Goal: Transaction & Acquisition: Purchase product/service

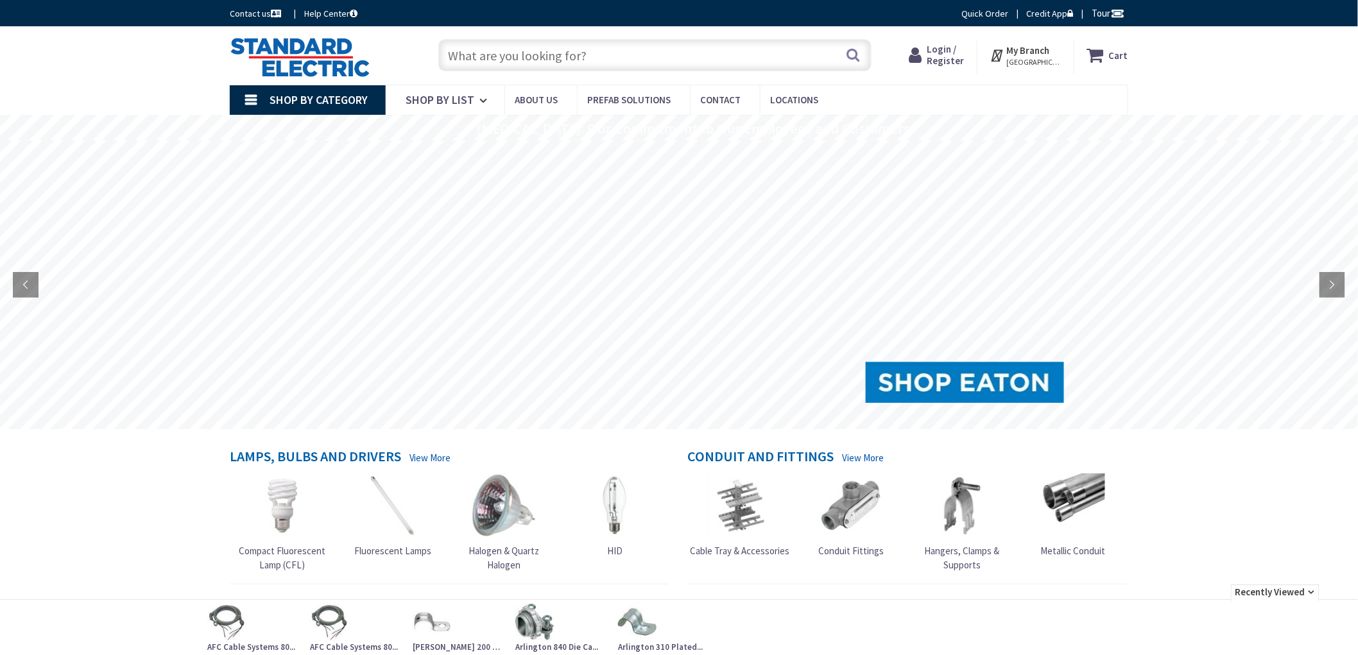
click at [953, 43] on span "Login / Register" at bounding box center [945, 55] width 37 height 24
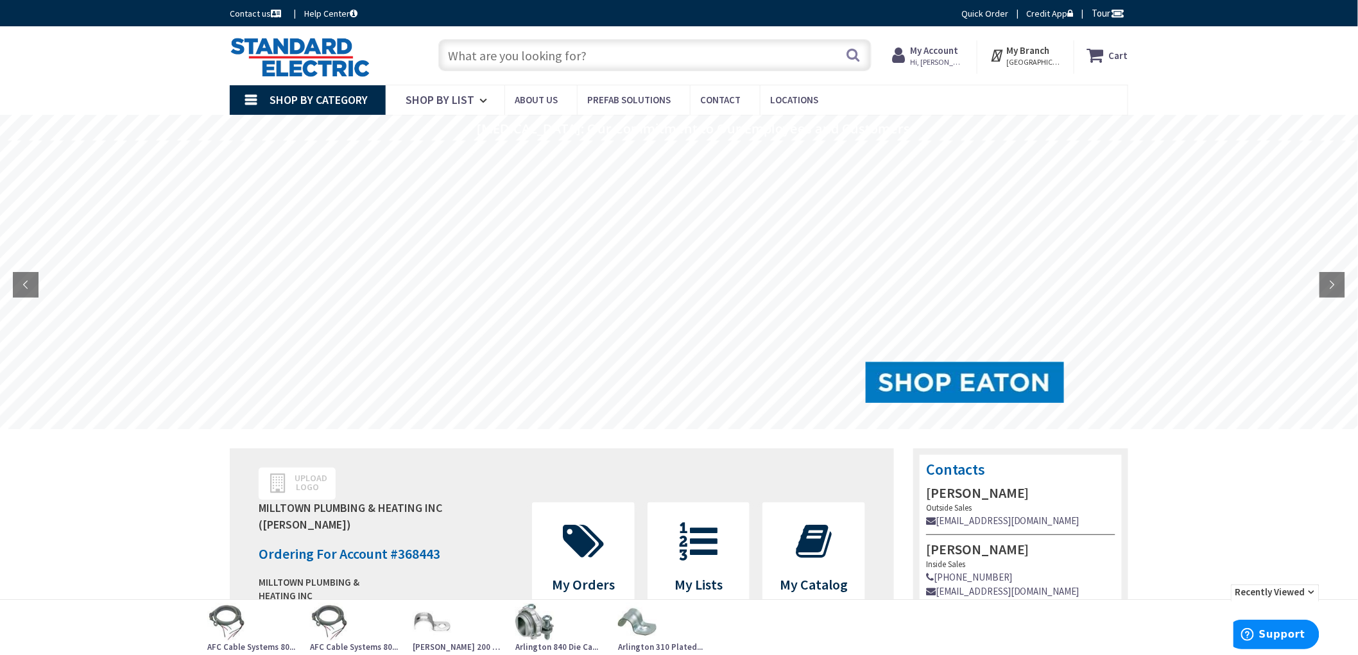
click at [1212, 49] on div "Skip to Content Toggle Nav Search Cart My Cart Close" at bounding box center [679, 55] width 1358 height 58
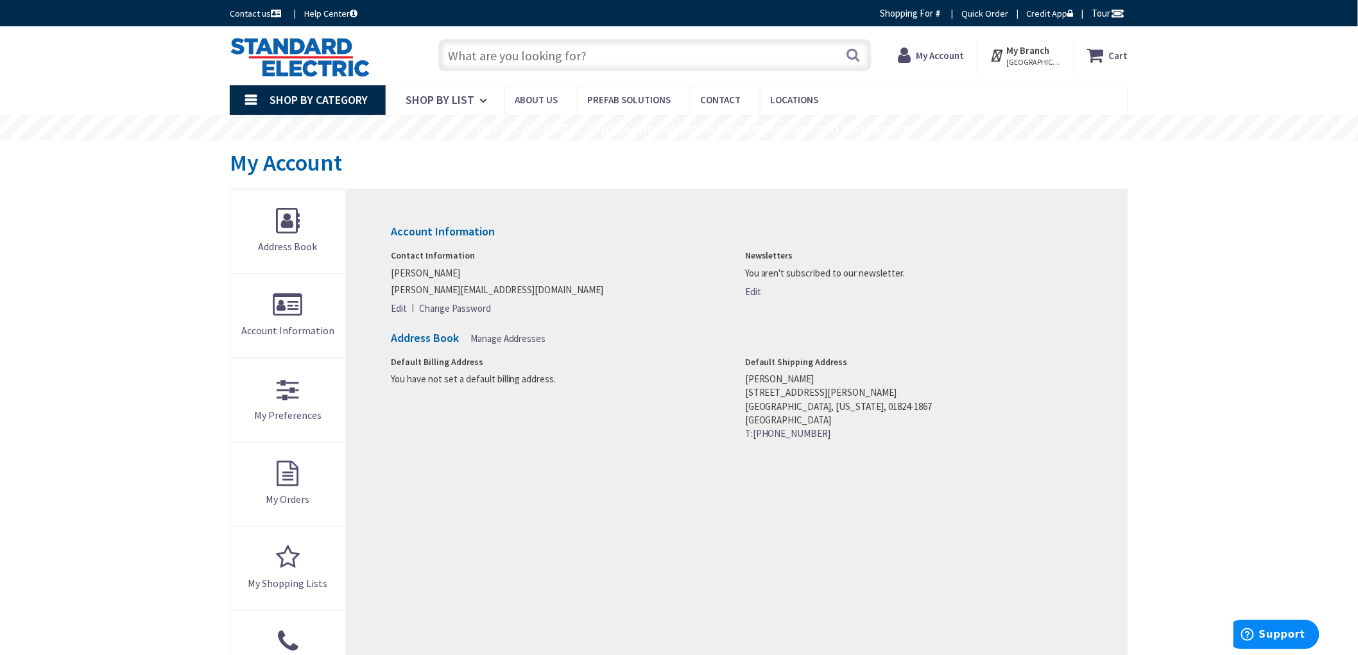
click at [185, 235] on div "Skip to Content Toggle Nav Search Cart My Cart Close" at bounding box center [679, 591] width 1358 height 1130
click at [154, 270] on div "Skip to Content Toggle Nav Search Cart My Cart Close" at bounding box center [679, 591] width 1358 height 1130
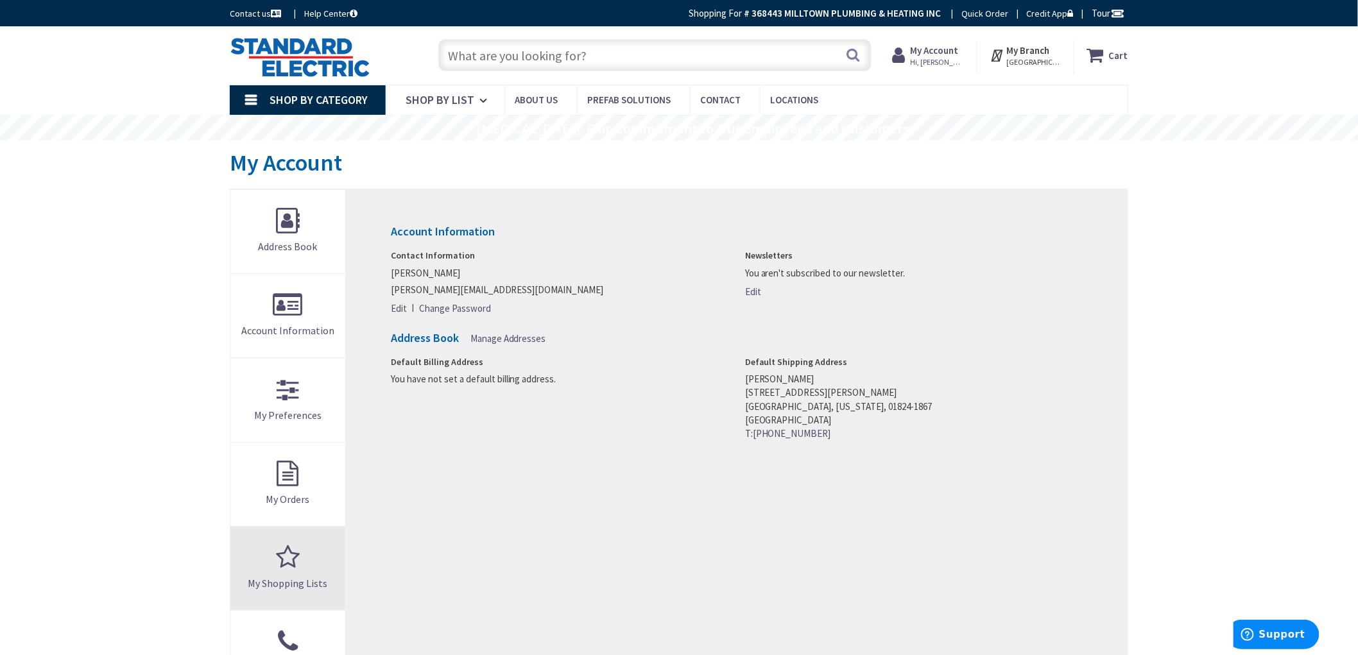
click at [296, 561] on link "My Shopping Lists" at bounding box center [287, 568] width 115 height 83
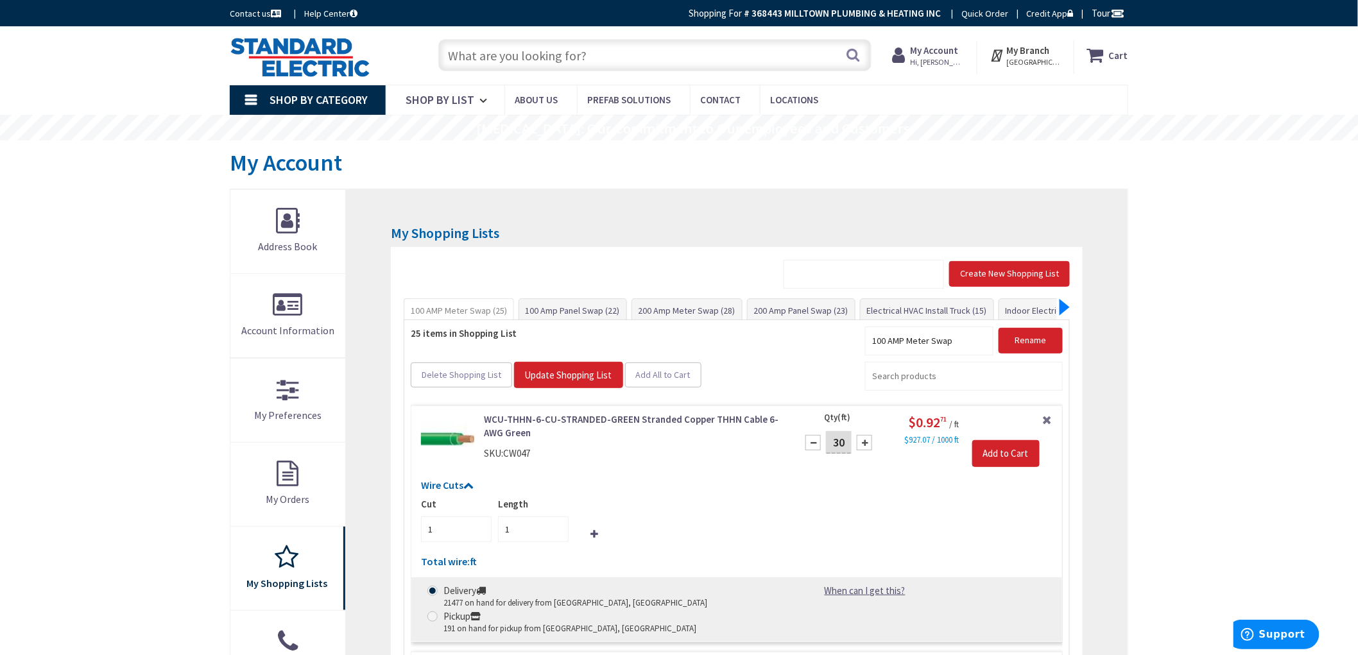
click at [1065, 302] on div at bounding box center [1065, 307] width 10 height 17
click at [947, 308] on link "Indoor Electrical Kit (35)" at bounding box center [942, 310] width 103 height 23
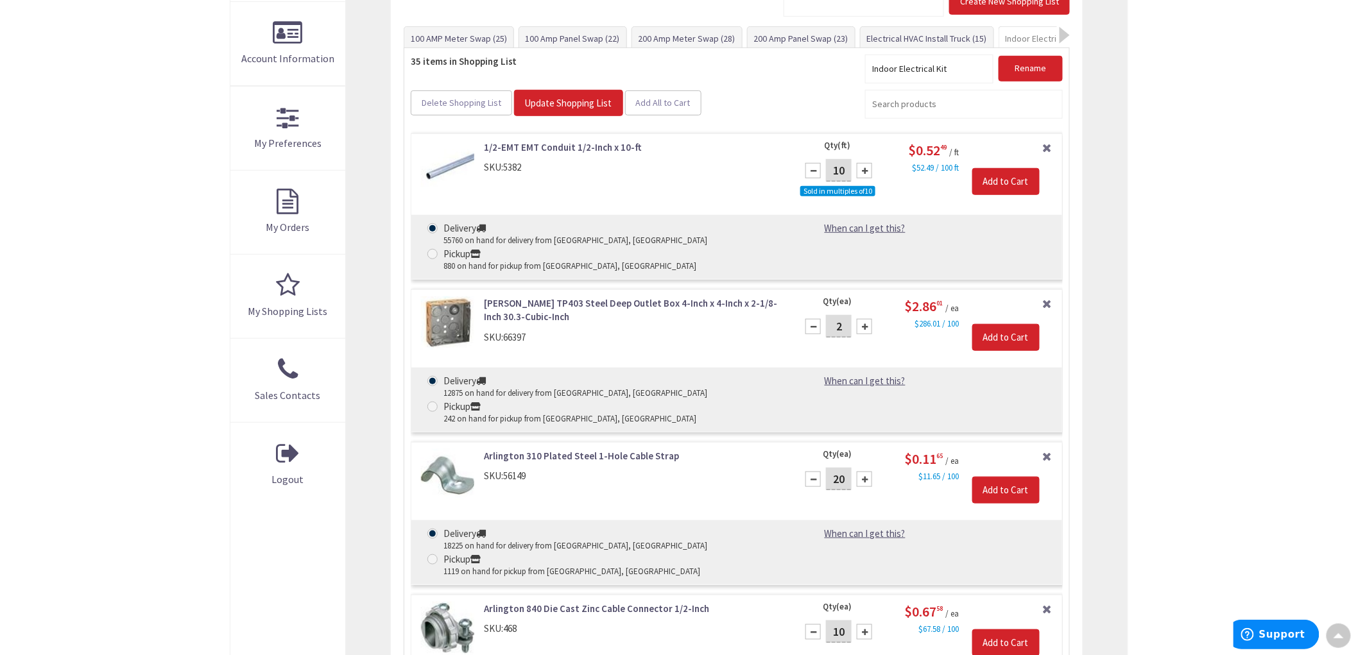
click at [189, 273] on div "Skip to Content Toggle Nav Search Cart My Cart Close" at bounding box center [679, 562] width 1358 height 1617
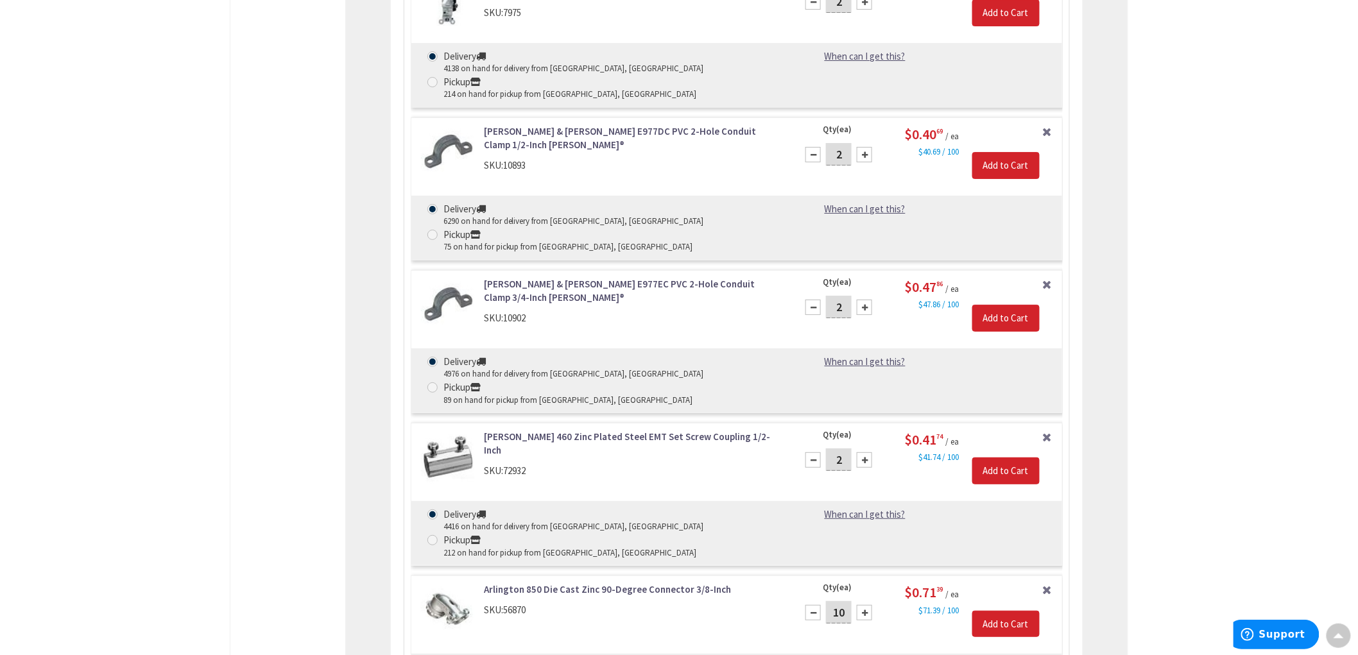
scroll to position [1984, 0]
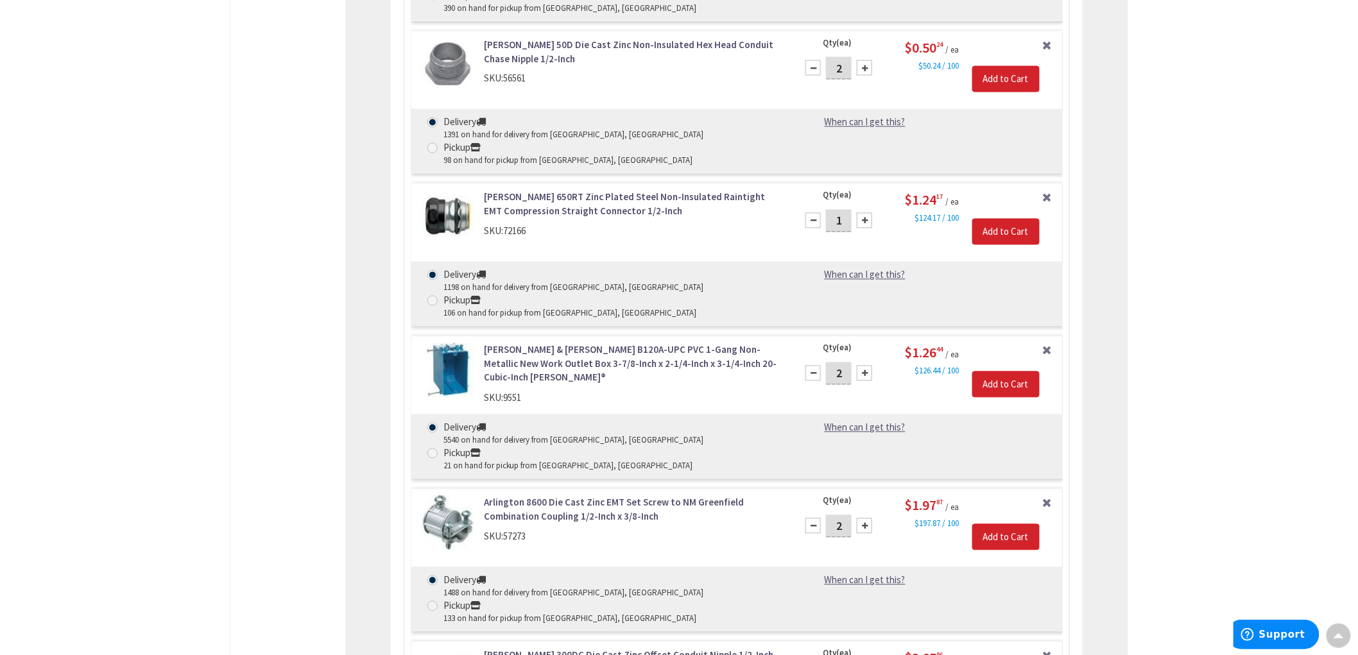
scroll to position [2982, 0]
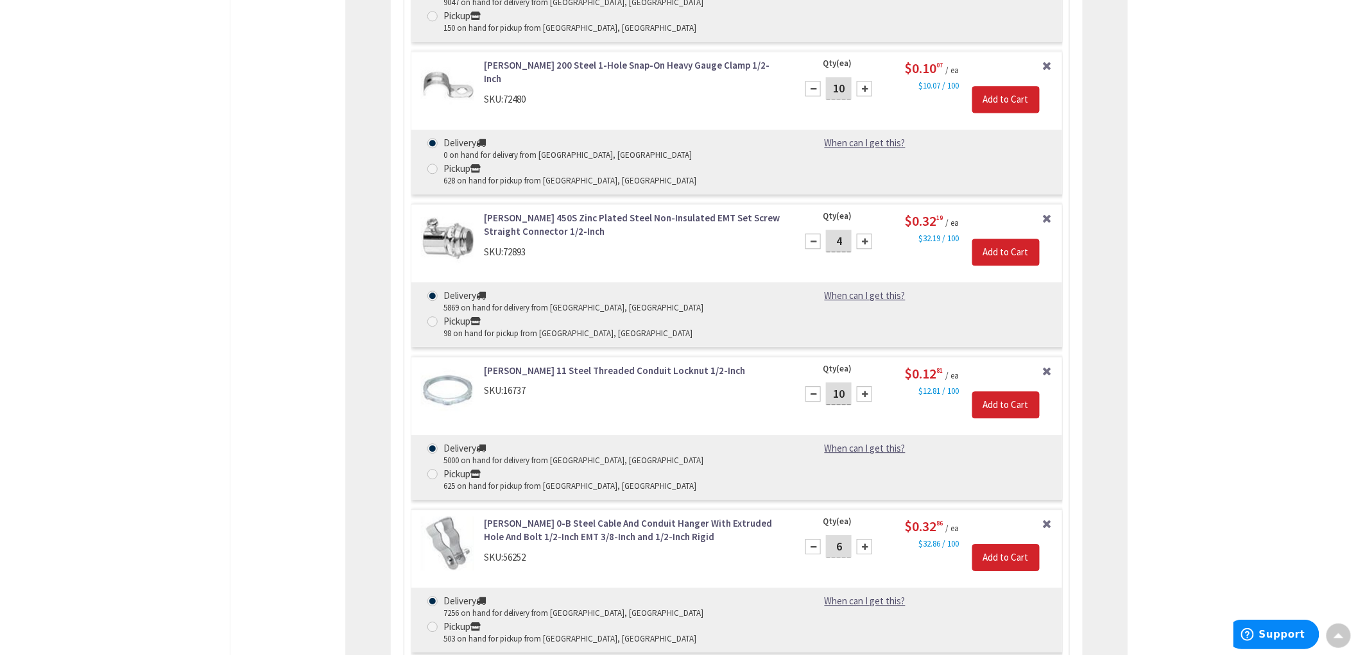
scroll to position [1284, 0]
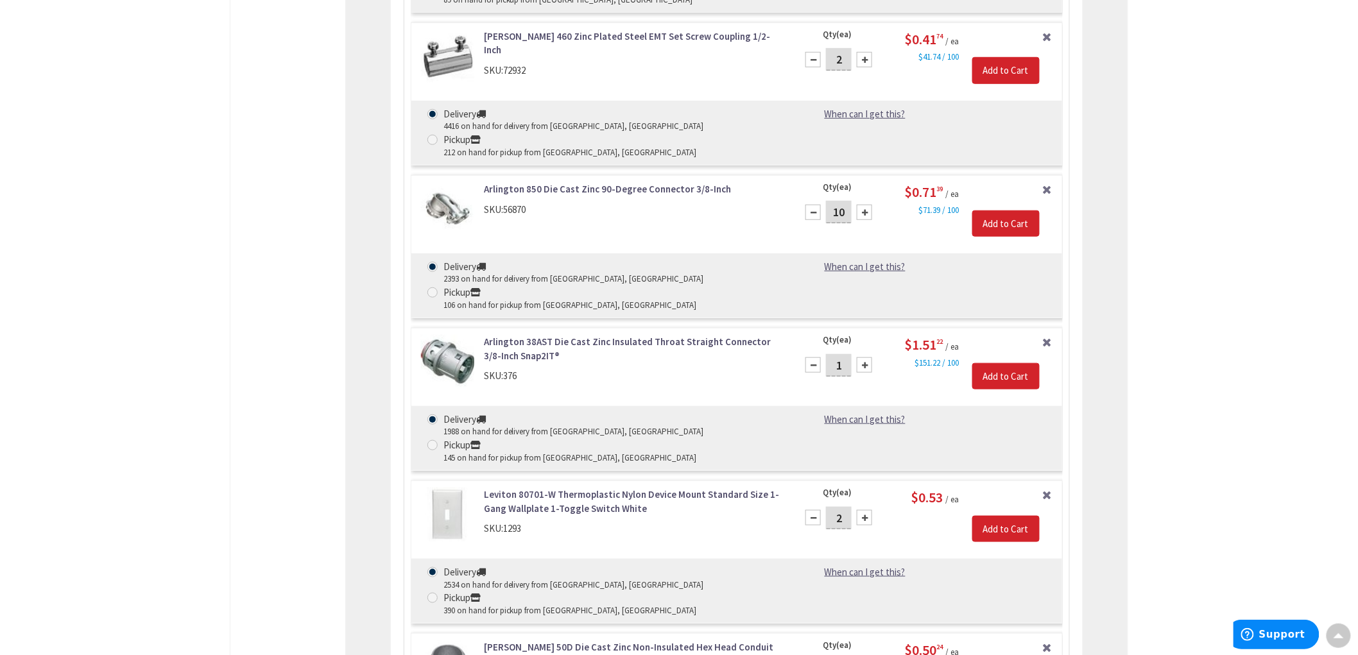
scroll to position [2424, 0]
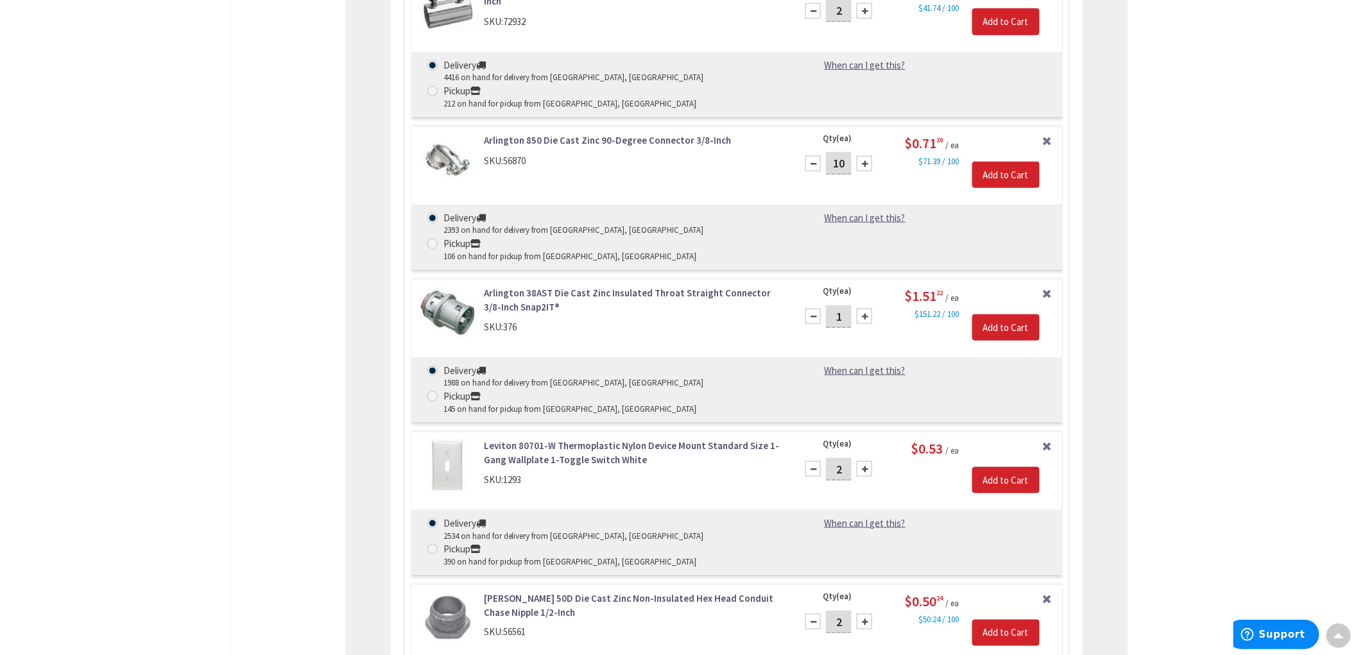
click at [259, 407] on div "Address Book Account Information My Preferences My Orders My Shopping Lists Sal…" at bounding box center [288, 594] width 116 height 5659
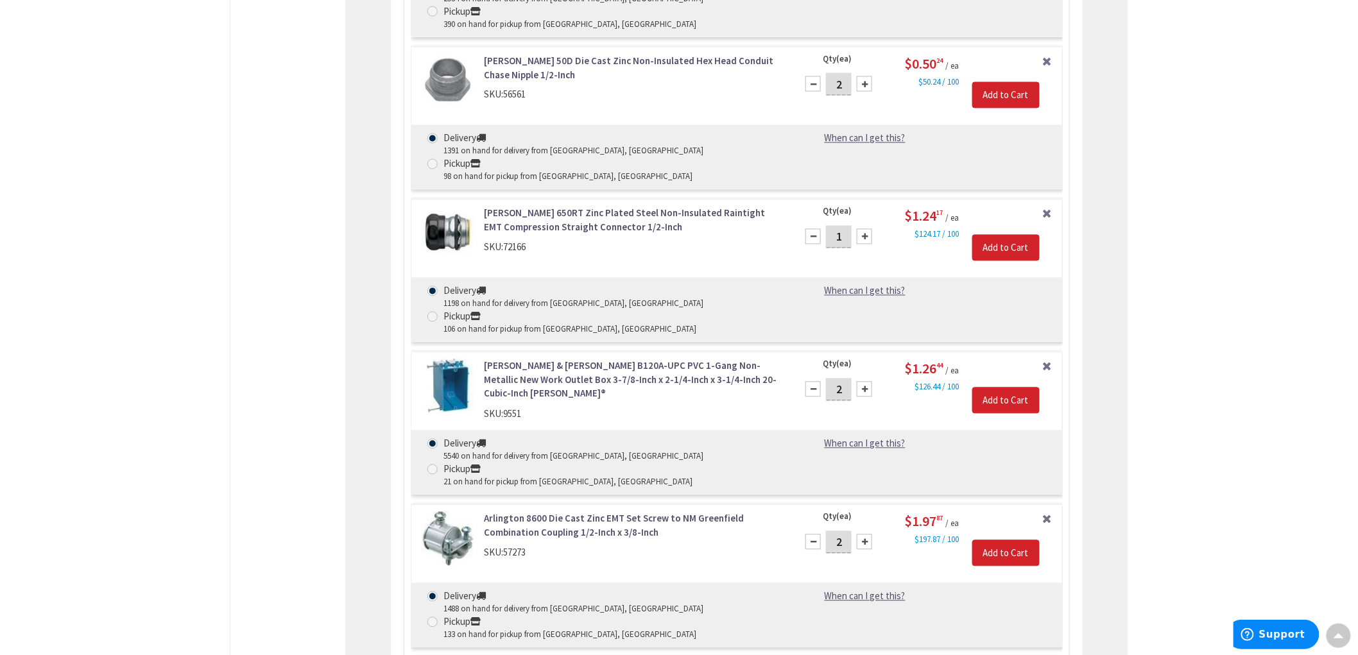
scroll to position [2995, 0]
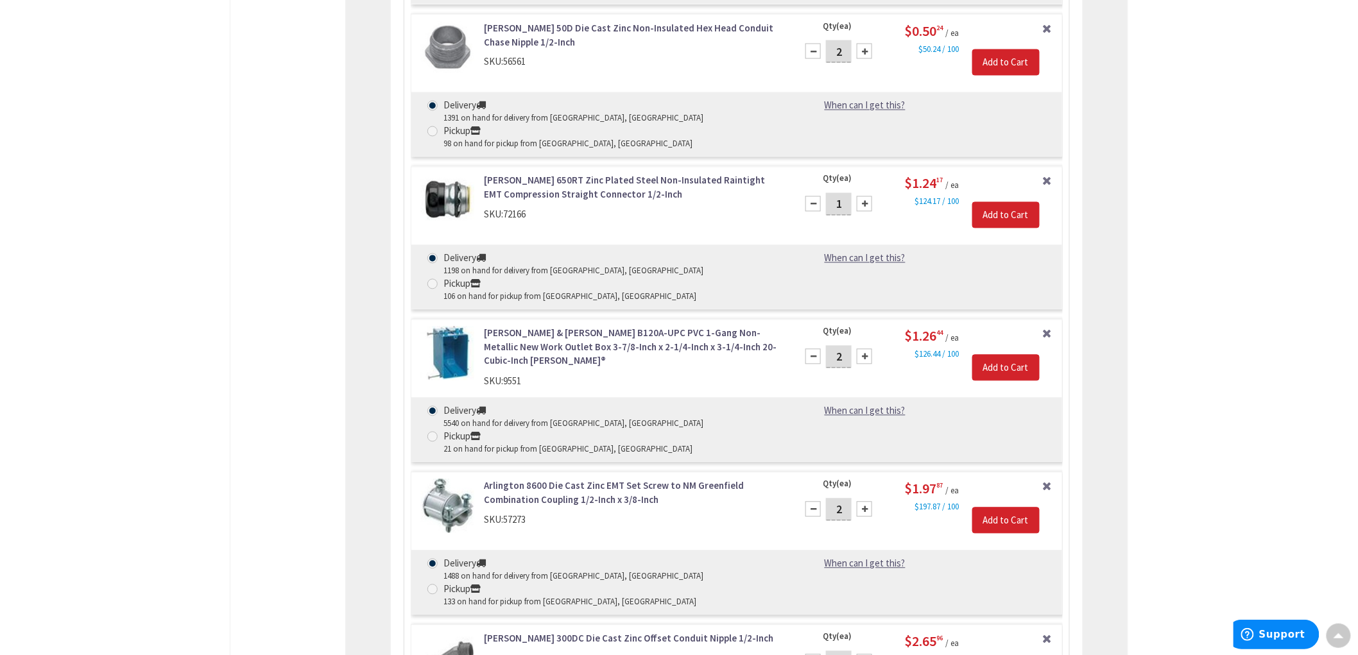
click at [297, 497] on div "Address Book Account Information My Preferences My Orders My Shopping Lists Sal…" at bounding box center [288, 24] width 116 height 5659
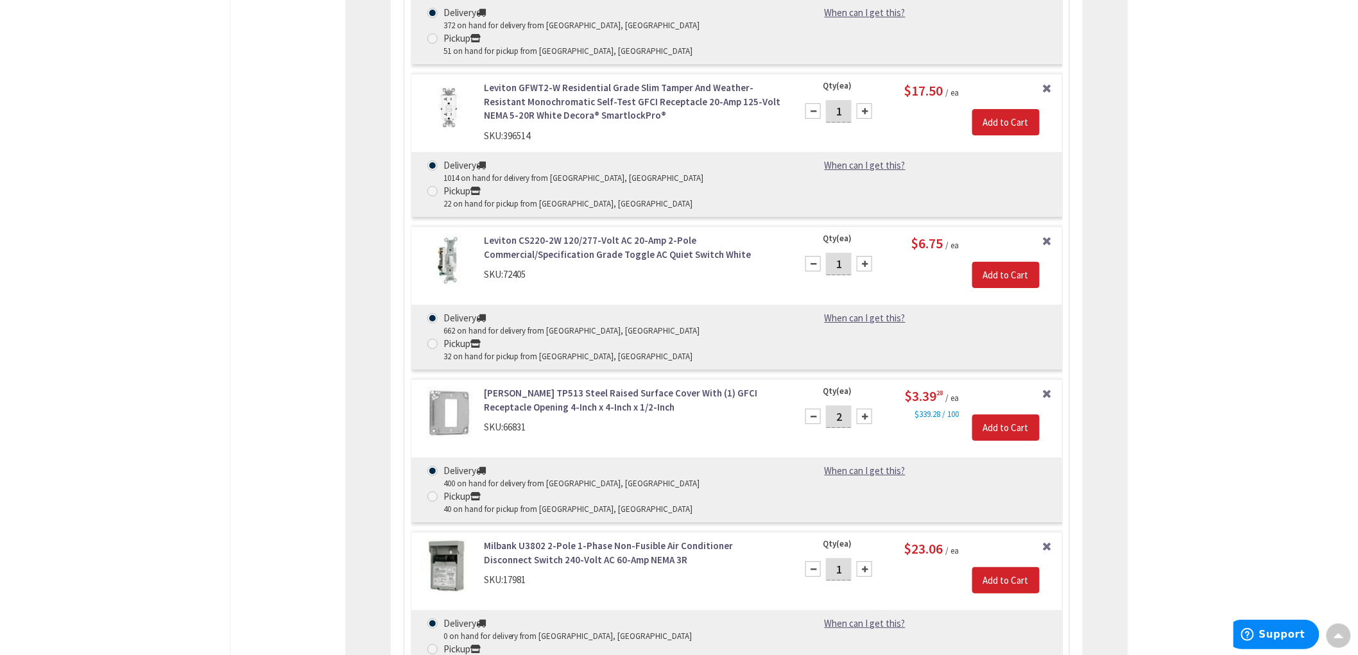
scroll to position [3636, 0]
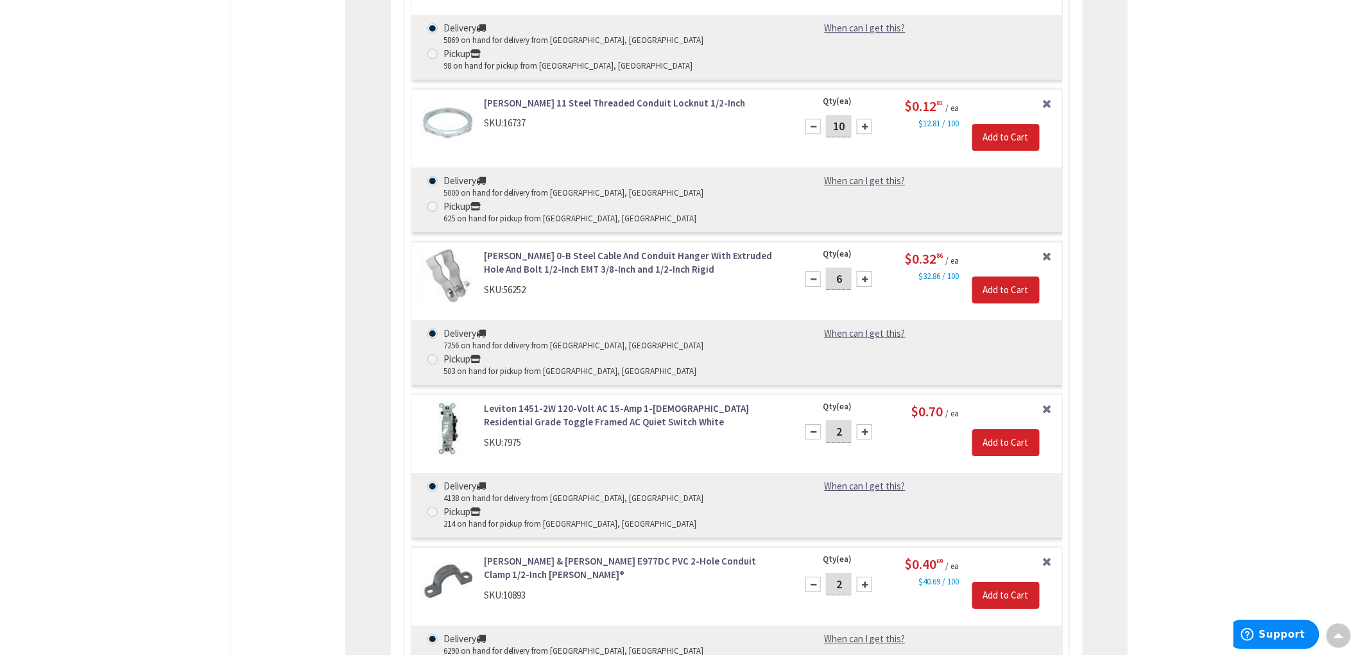
scroll to position [1497, 0]
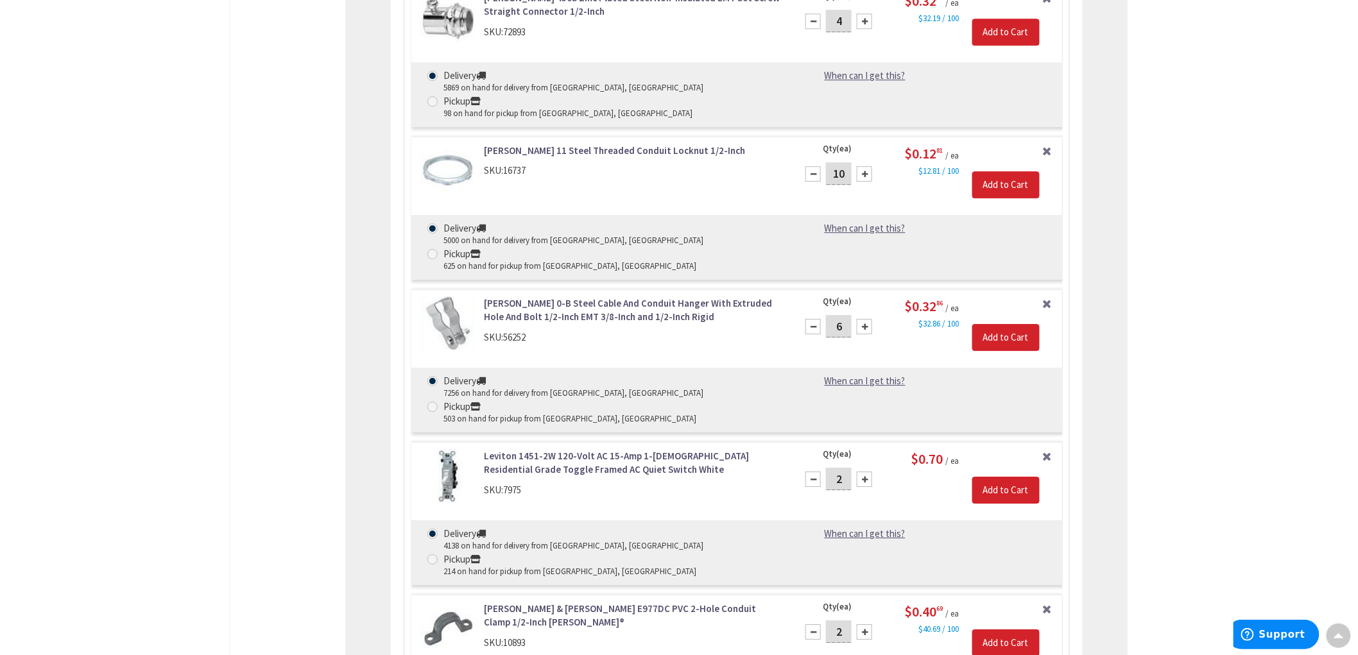
drag, startPoint x: 234, startPoint y: 213, endPoint x: 194, endPoint y: 202, distance: 41.4
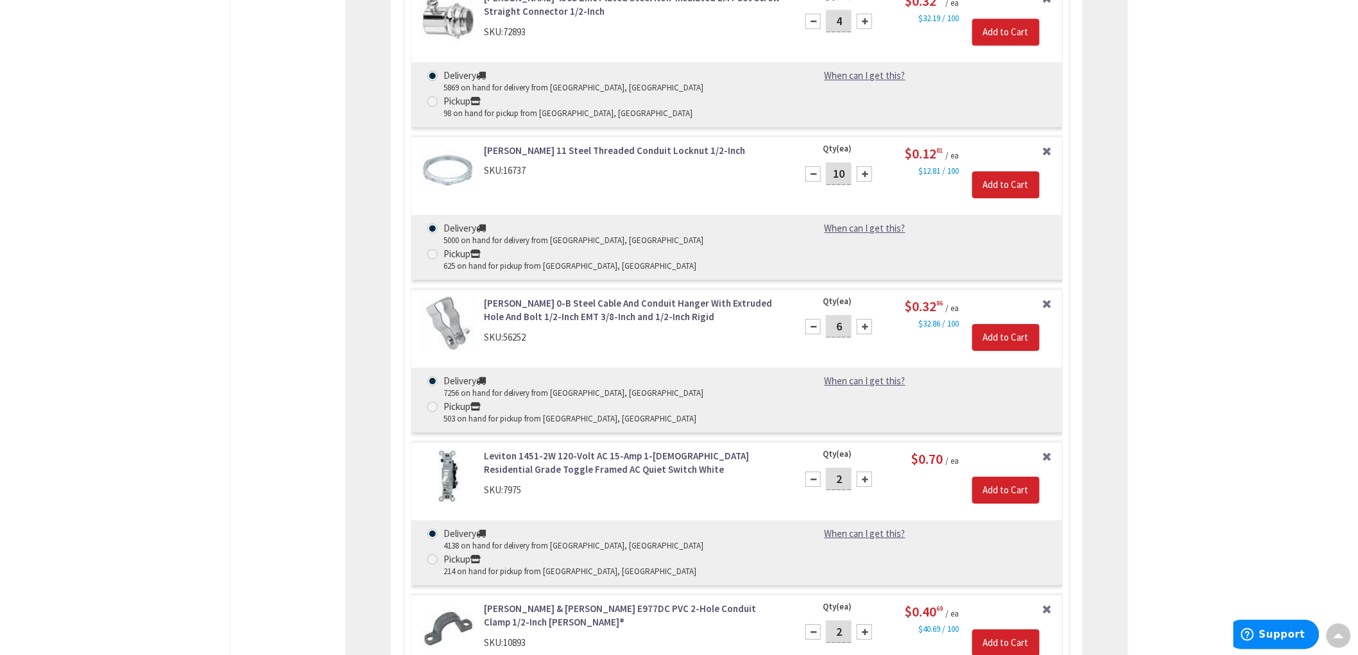
drag, startPoint x: 7, startPoint y: 332, endPoint x: 17, endPoint y: 332, distance: 10.3
drag, startPoint x: 22, startPoint y: 325, endPoint x: 30, endPoint y: 331, distance: 9.1
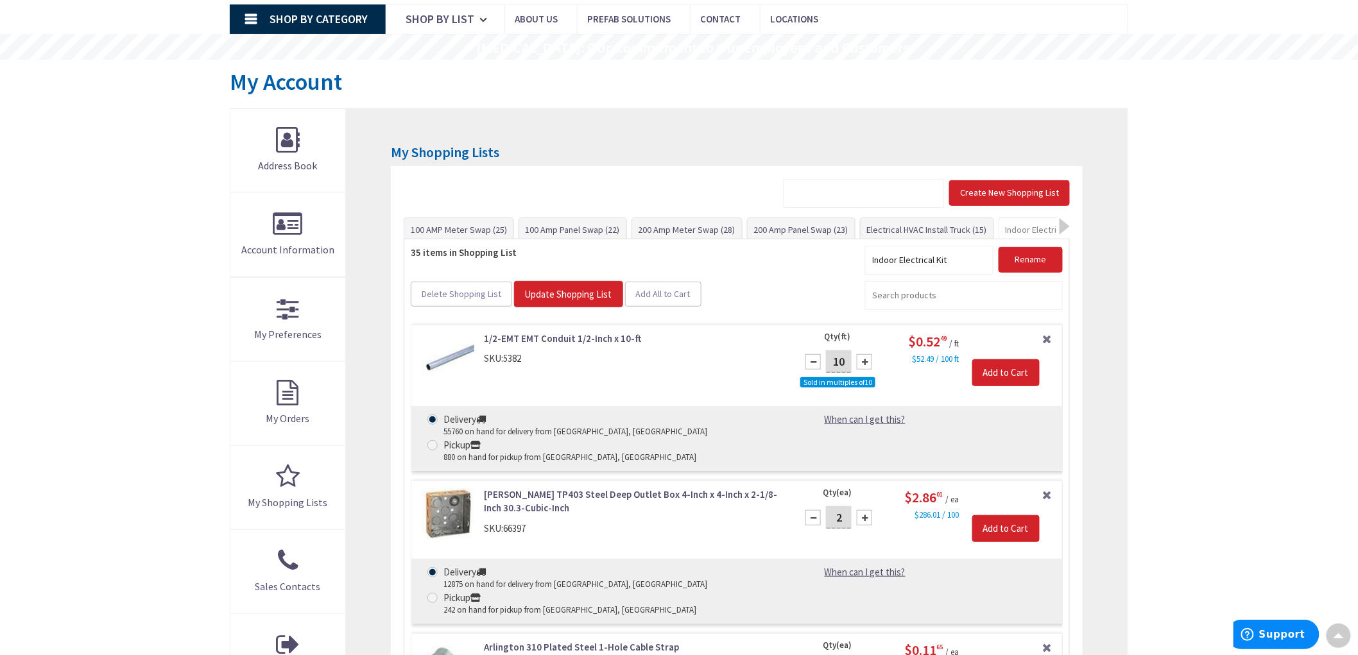
scroll to position [0, 0]
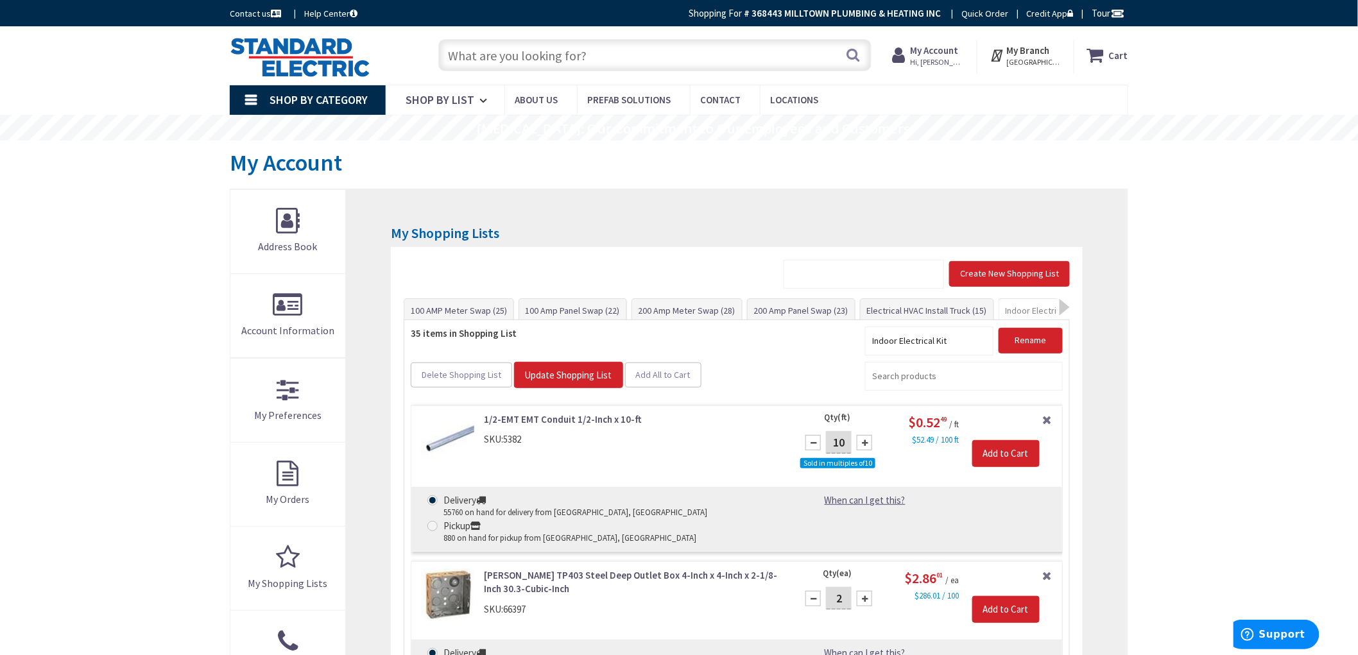
click at [1110, 51] on strong "Cart" at bounding box center [1118, 55] width 19 height 23
click at [1025, 112] on strong "You have no items in your shopping cart." at bounding box center [1002, 118] width 223 height 45
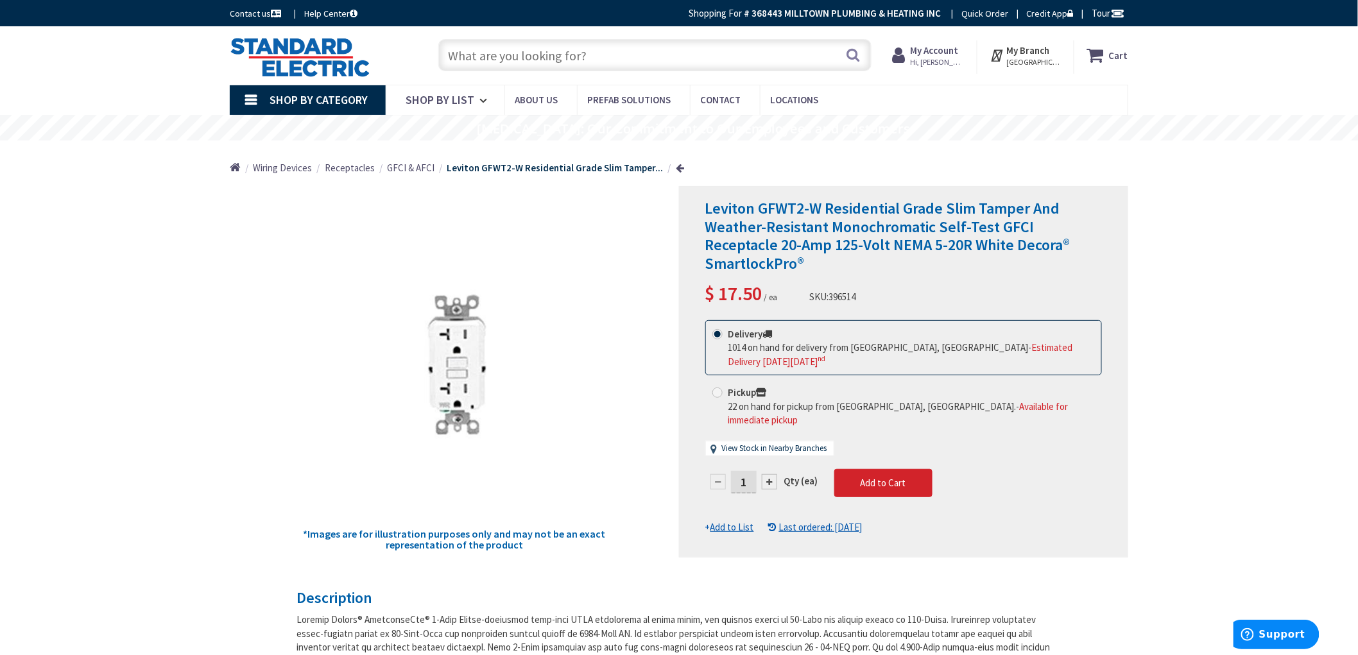
drag, startPoint x: 753, startPoint y: 451, endPoint x: 728, endPoint y: 443, distance: 27.0
click at [719, 469] on div "1" at bounding box center [743, 482] width 77 height 26
type input "6"
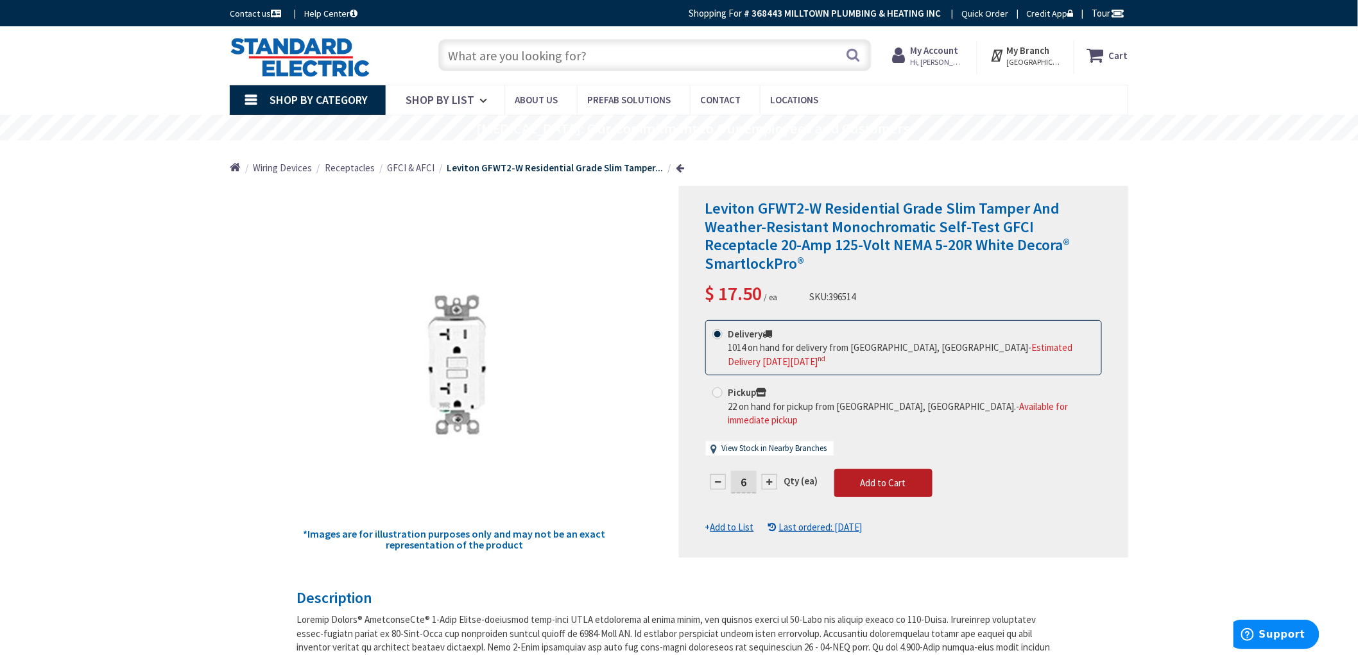
click at [875, 446] on form "This product is Discontinued Delivery 1014 on hand for delivery from Stoughton,…" at bounding box center [903, 427] width 397 height 214
click at [877, 477] on span "Add to Cart" at bounding box center [884, 483] width 46 height 12
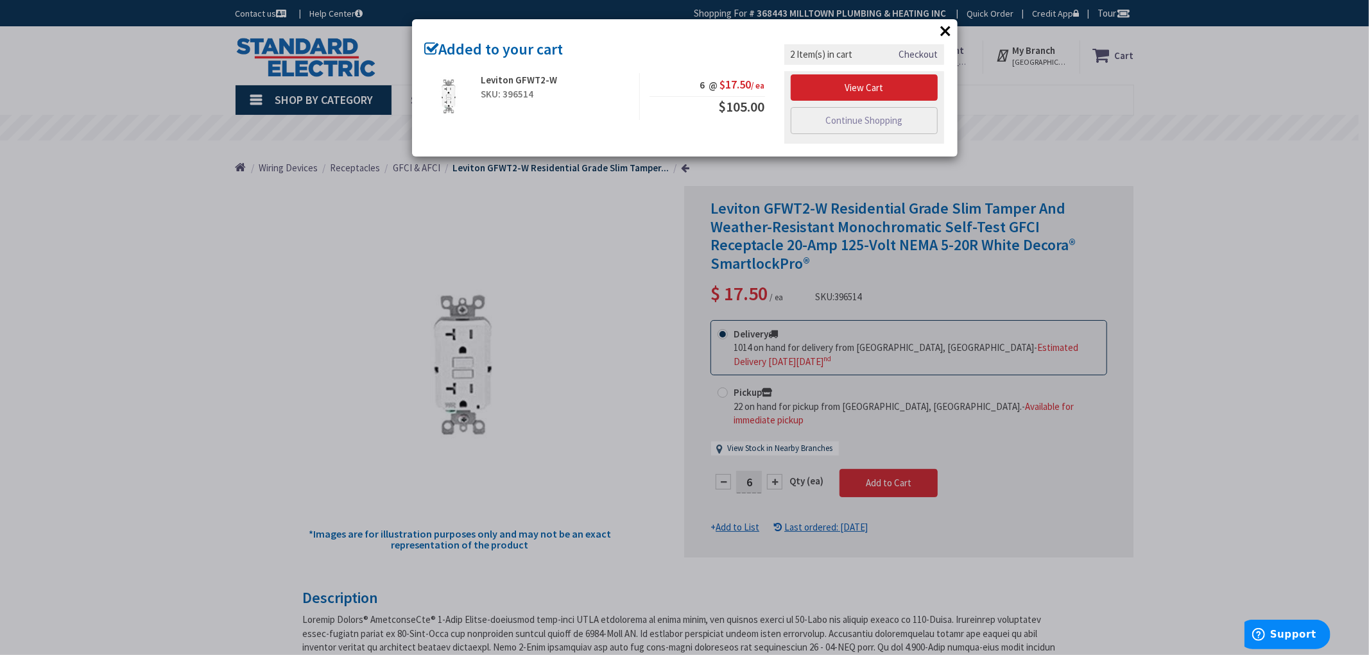
click at [178, 233] on div "× Added to your cart Leviton GFWT2-W SKU: 396514 6 @ $17.50 / ea $105.00" at bounding box center [684, 327] width 1369 height 655
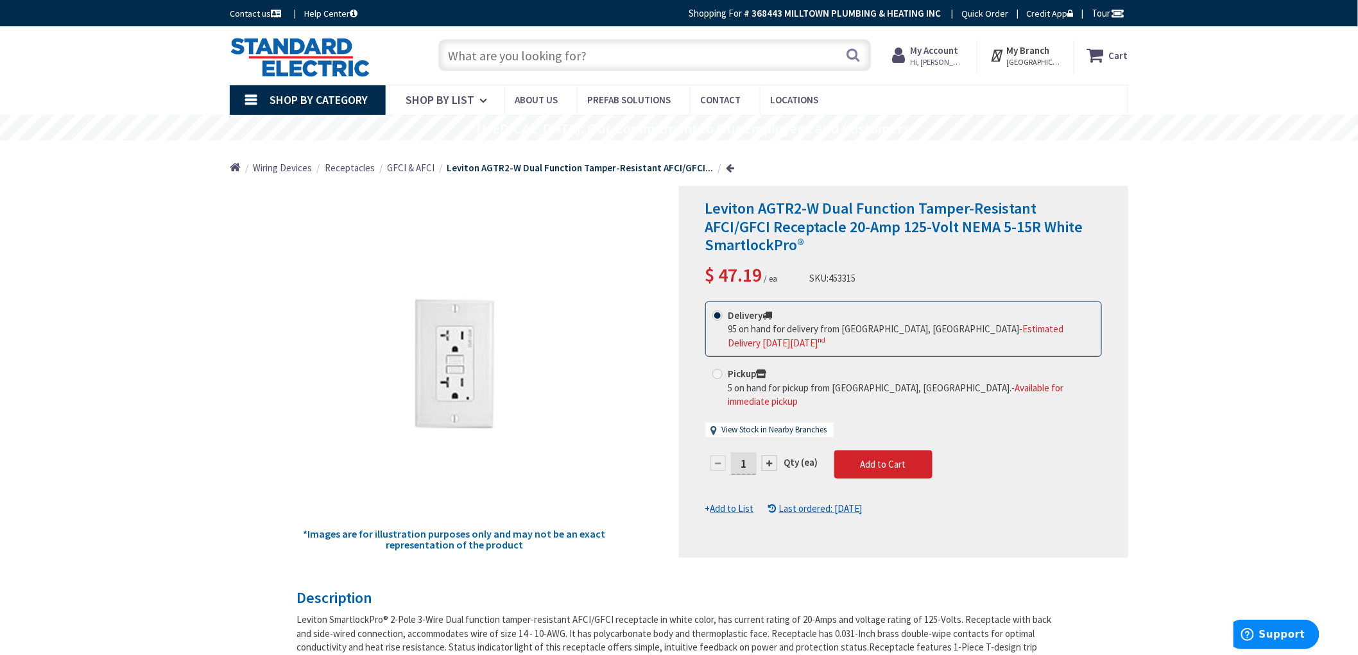
click at [771, 456] on div at bounding box center [769, 463] width 15 height 15
click at [770, 456] on div at bounding box center [769, 463] width 15 height 15
type input "3"
drag, startPoint x: 1178, startPoint y: 422, endPoint x: 1160, endPoint y: 426, distance: 17.6
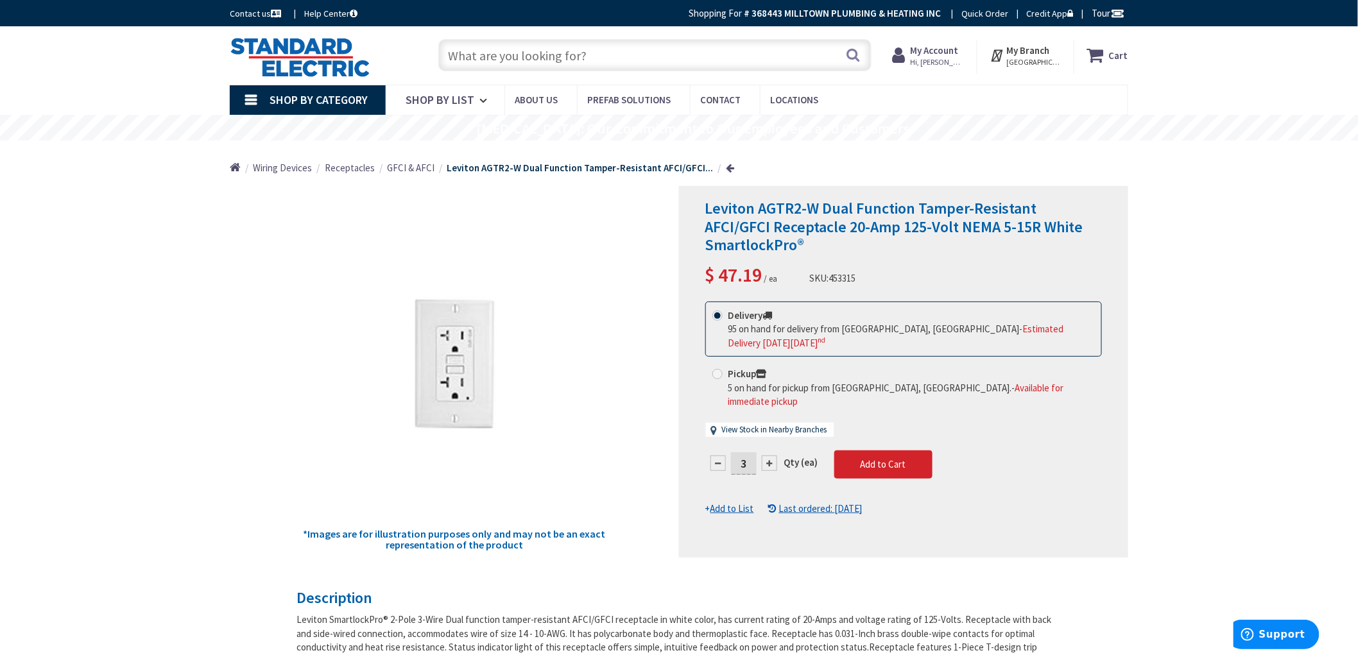
click at [863, 458] on span "Add to Cart" at bounding box center [884, 464] width 46 height 12
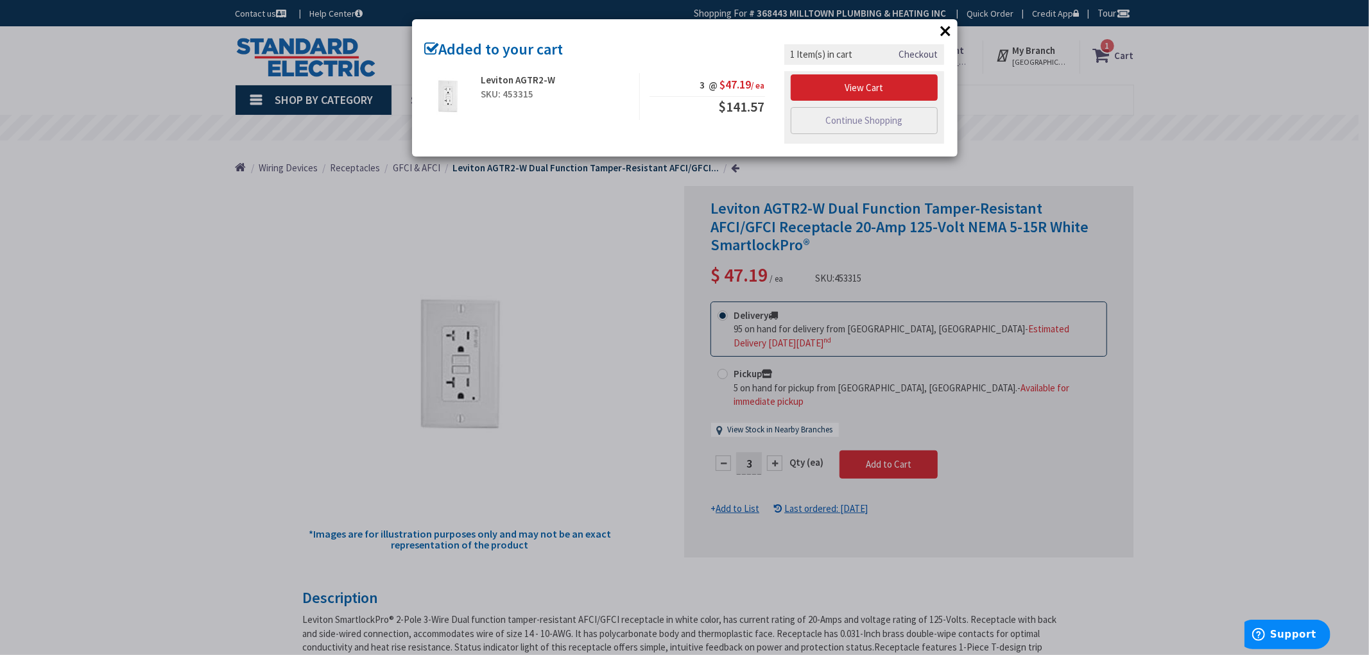
click at [1217, 425] on div "× Added to your cart Leviton AGTR2-W SKU: 453315 3 @ $47.19 / ea $141.57" at bounding box center [684, 327] width 1369 height 655
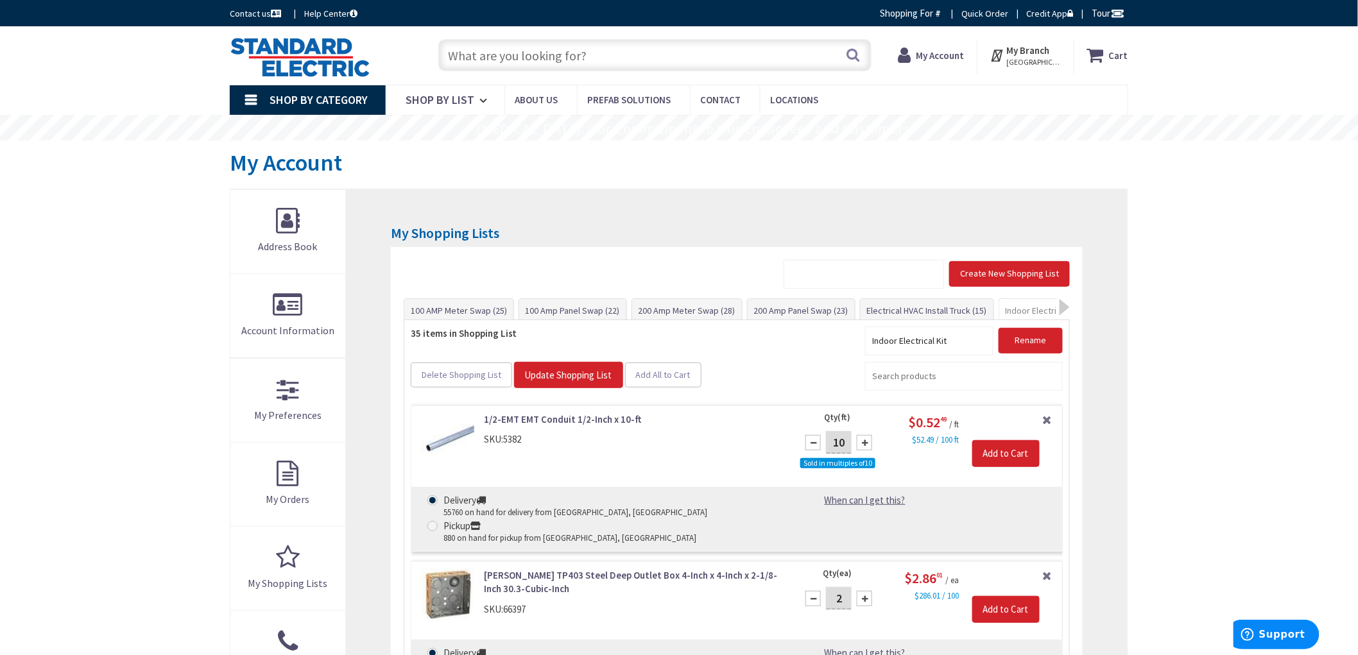
click at [1112, 61] on strong "Cart" at bounding box center [1118, 55] width 19 height 23
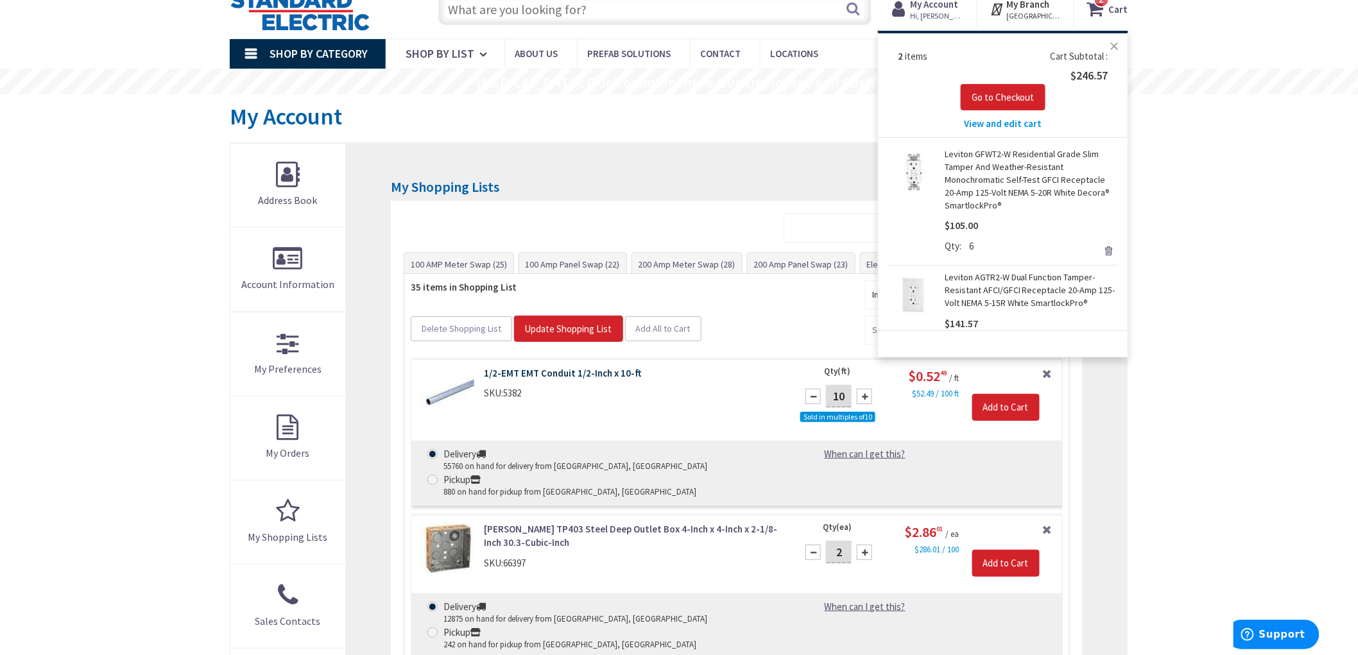
scroll to position [71, 0]
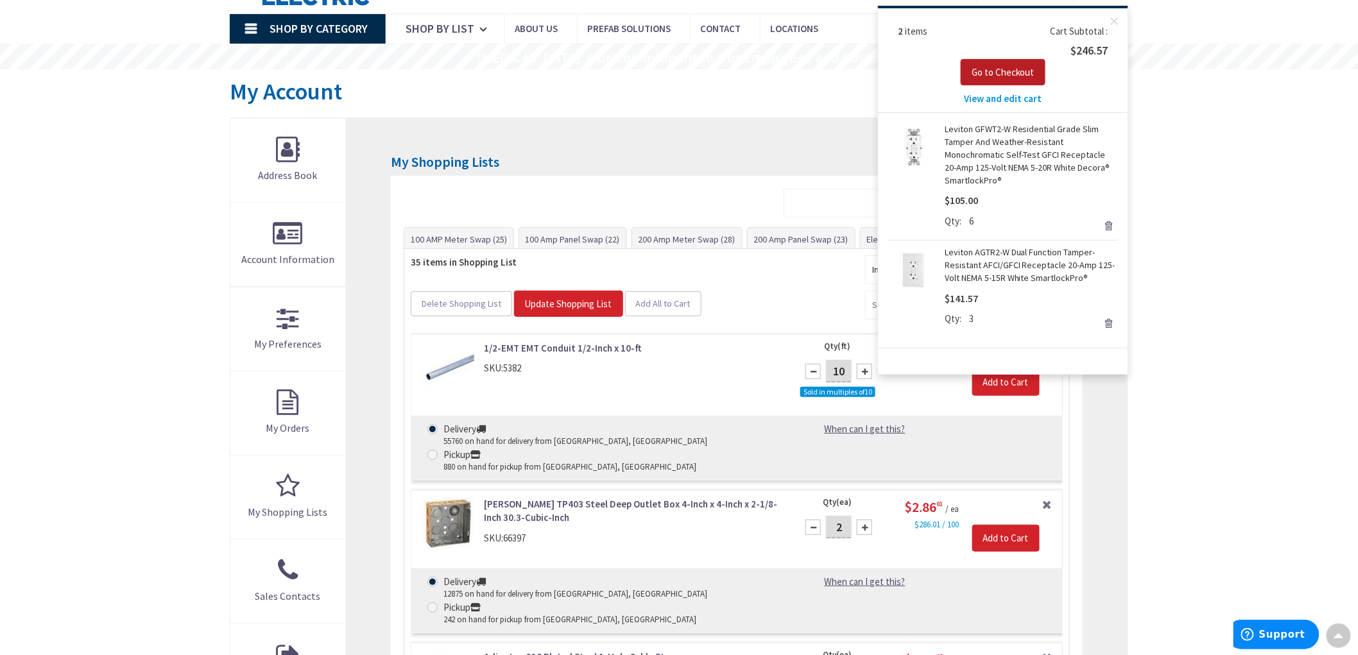
click at [999, 74] on span "Go to Checkout" at bounding box center [1003, 72] width 63 height 12
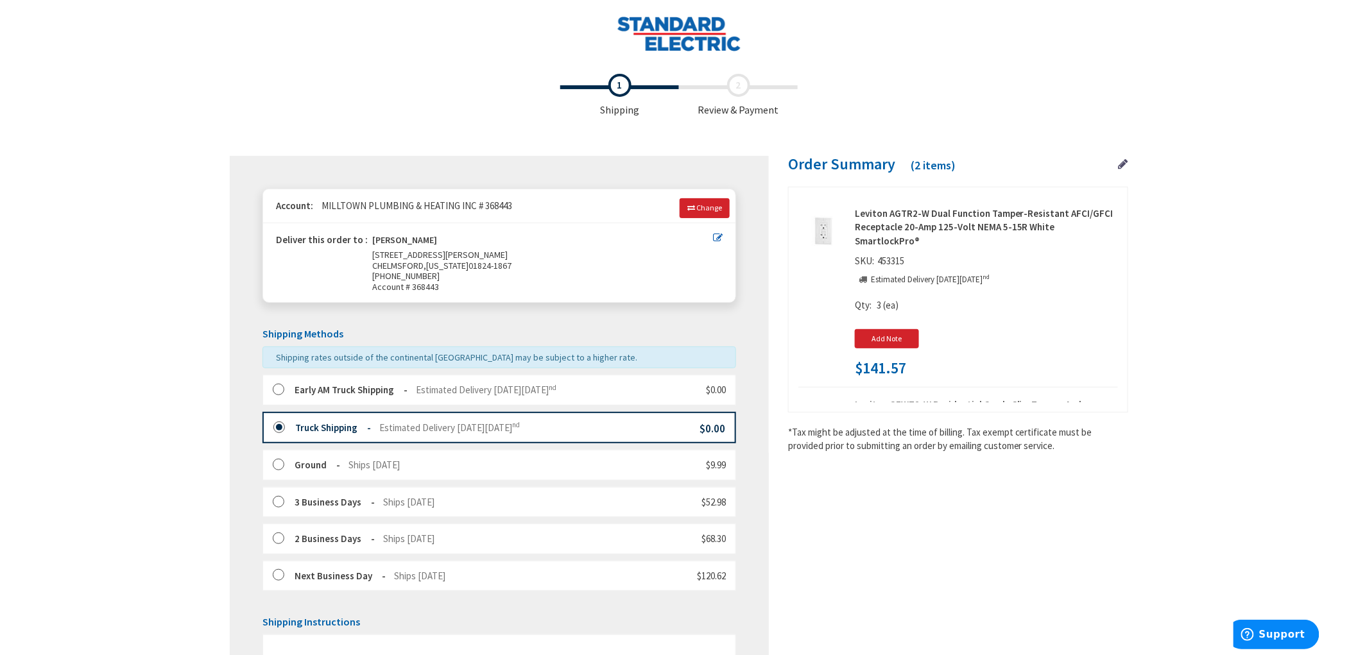
click at [169, 322] on div "Toggle Nav Checkout Shipping Review & Payment Estimated Total $246.57 2 Some it…" at bounding box center [679, 444] width 1358 height 888
click at [169, 322] on div "Toggle Nav Checkout Shipping Review & Payment Estimated Total $246.57 2 Some it…" at bounding box center [679, 474] width 1358 height 949
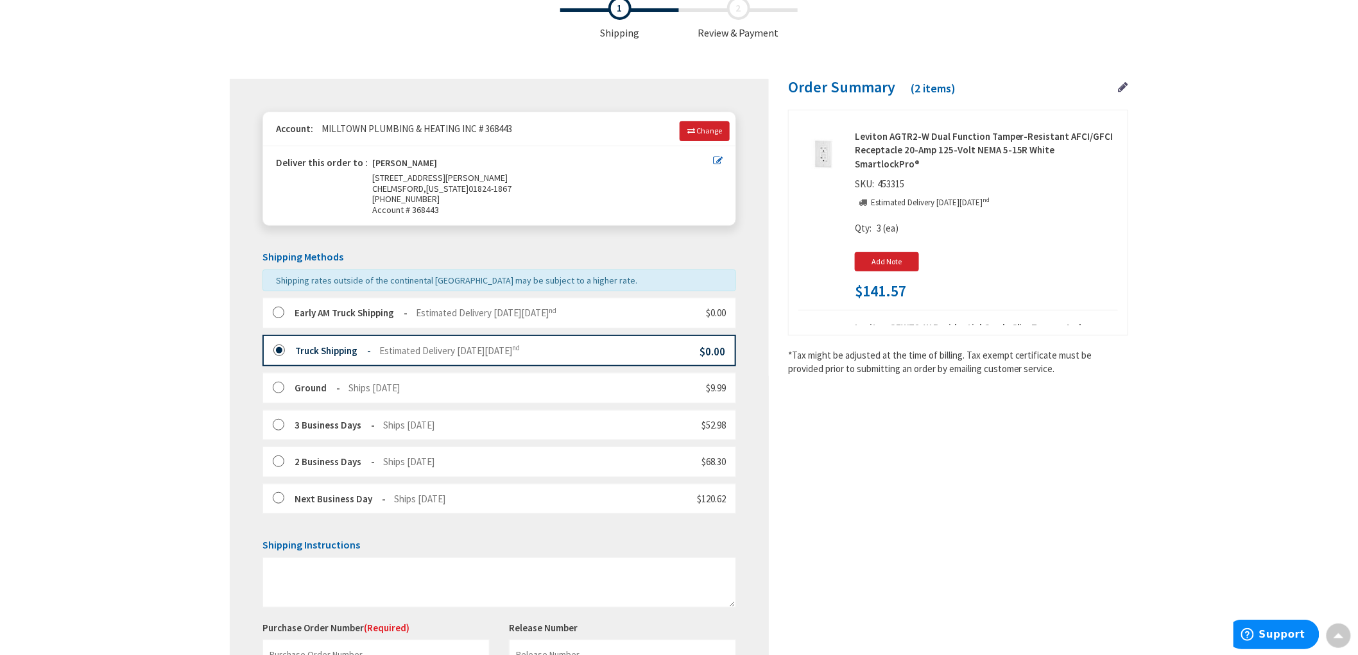
scroll to position [71, 0]
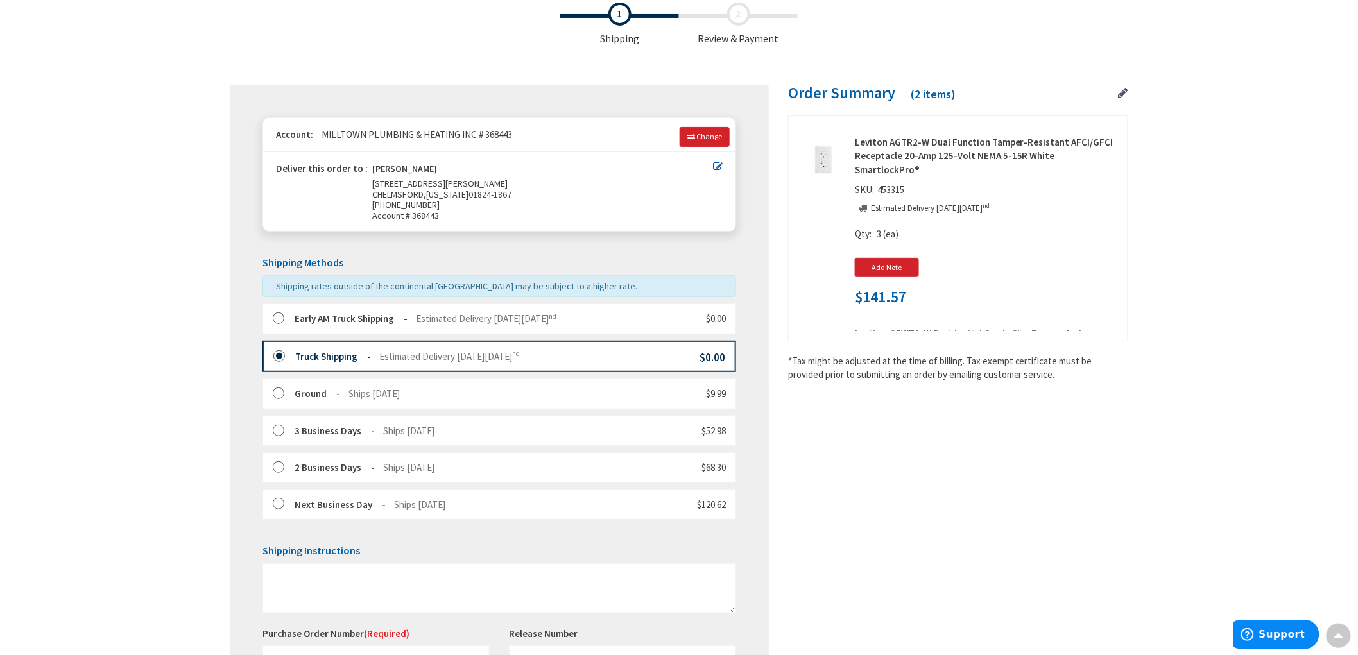
click at [200, 370] on main "Checkout Shipping Review & Payment Estimated Total $246.57 2 Some items in your…" at bounding box center [679, 436] width 963 height 881
click at [169, 311] on div "Toggle Nav Checkout Shipping Review & Payment Estimated Total $246.57 2 Some it…" at bounding box center [679, 403] width 1358 height 949
drag, startPoint x: 169, startPoint y: 309, endPoint x: 175, endPoint y: 313, distance: 7.5
click at [175, 313] on div "Toggle Nav Checkout Shipping Review & Payment Estimated Total $246.57 2 Some it…" at bounding box center [679, 403] width 1358 height 949
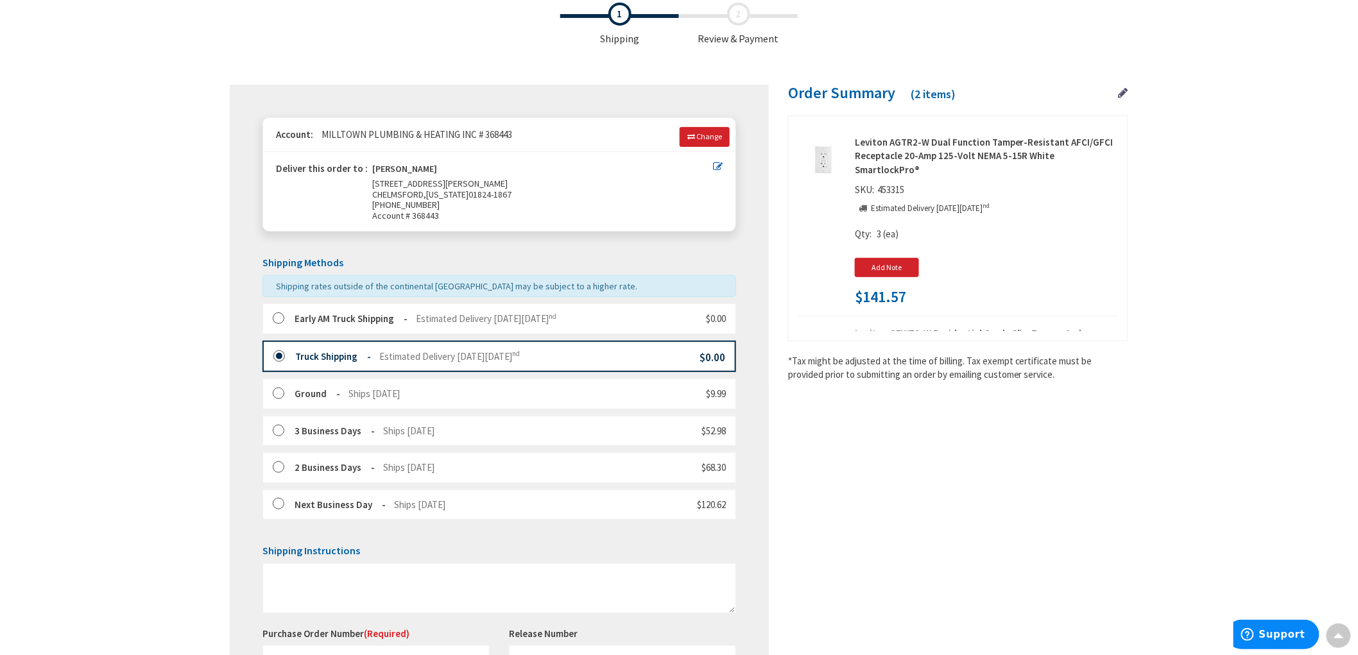
click at [174, 329] on div "Toggle Nav Checkout Shipping Review & Payment Estimated Total $246.57 2 Some it…" at bounding box center [679, 403] width 1358 height 949
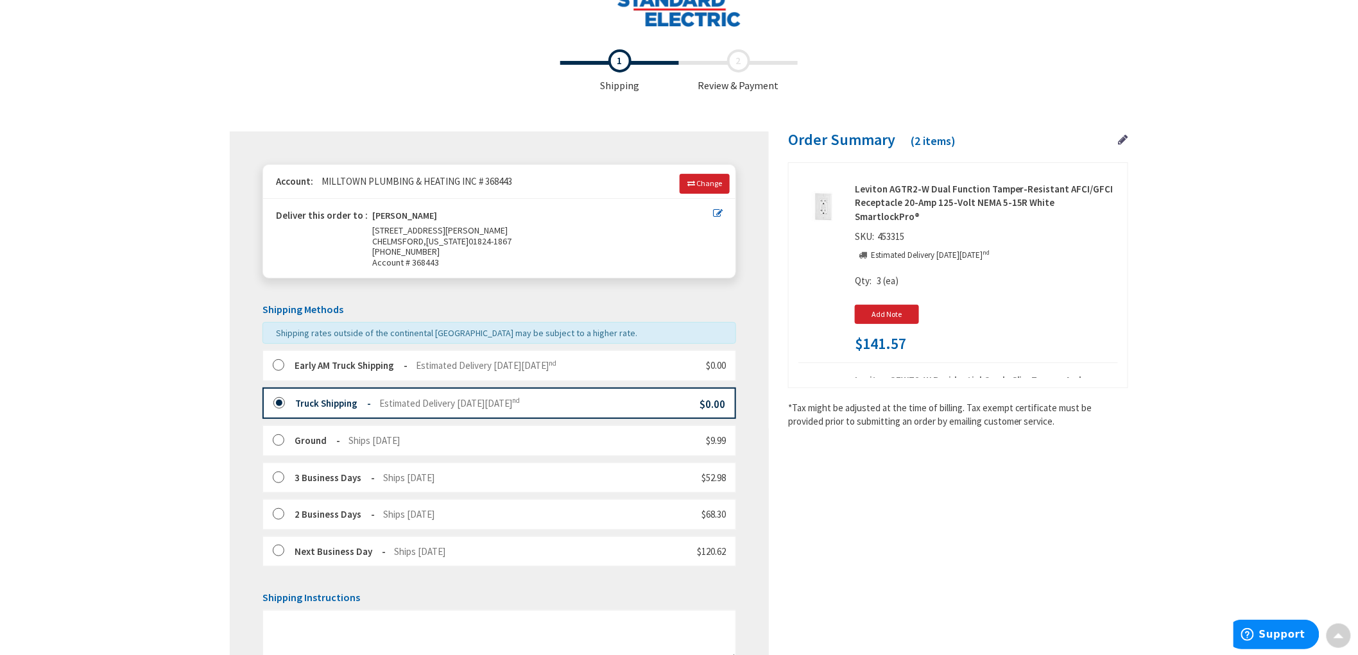
scroll to position [0, 0]
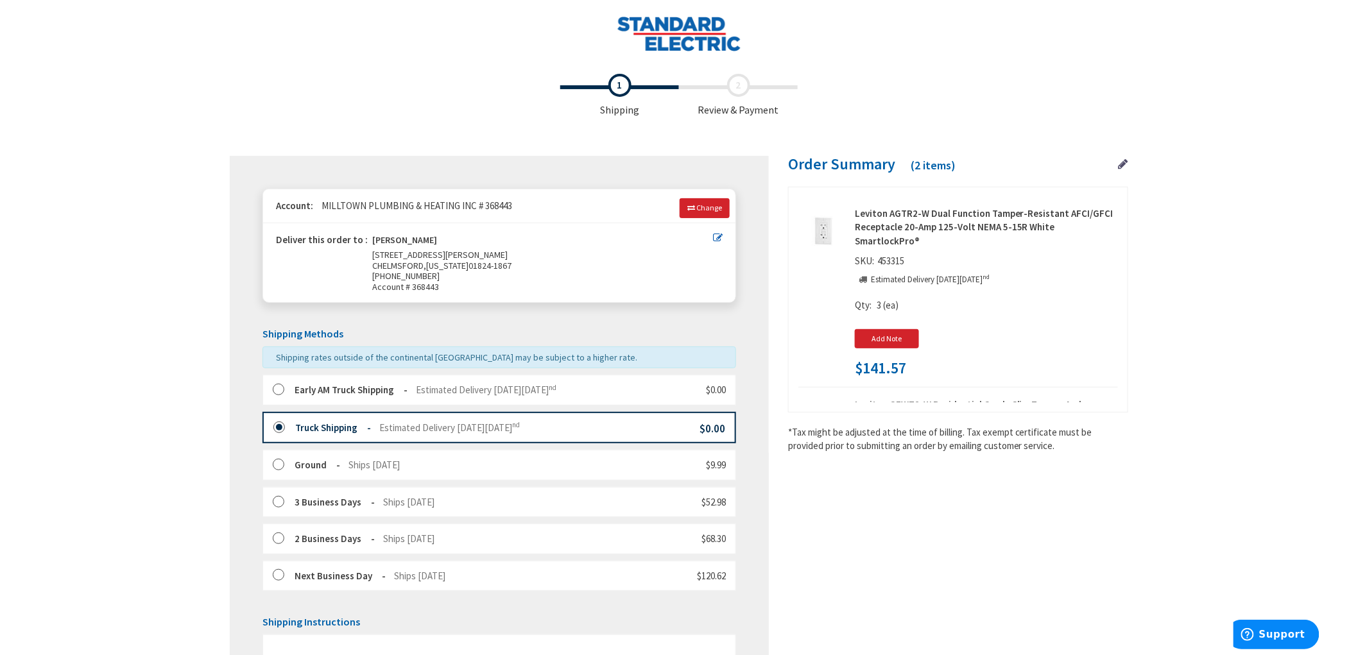
click at [169, 335] on div "Toggle Nav Checkout Shipping Review & Payment Estimated Total $246.57 2 Some it…" at bounding box center [679, 474] width 1358 height 949
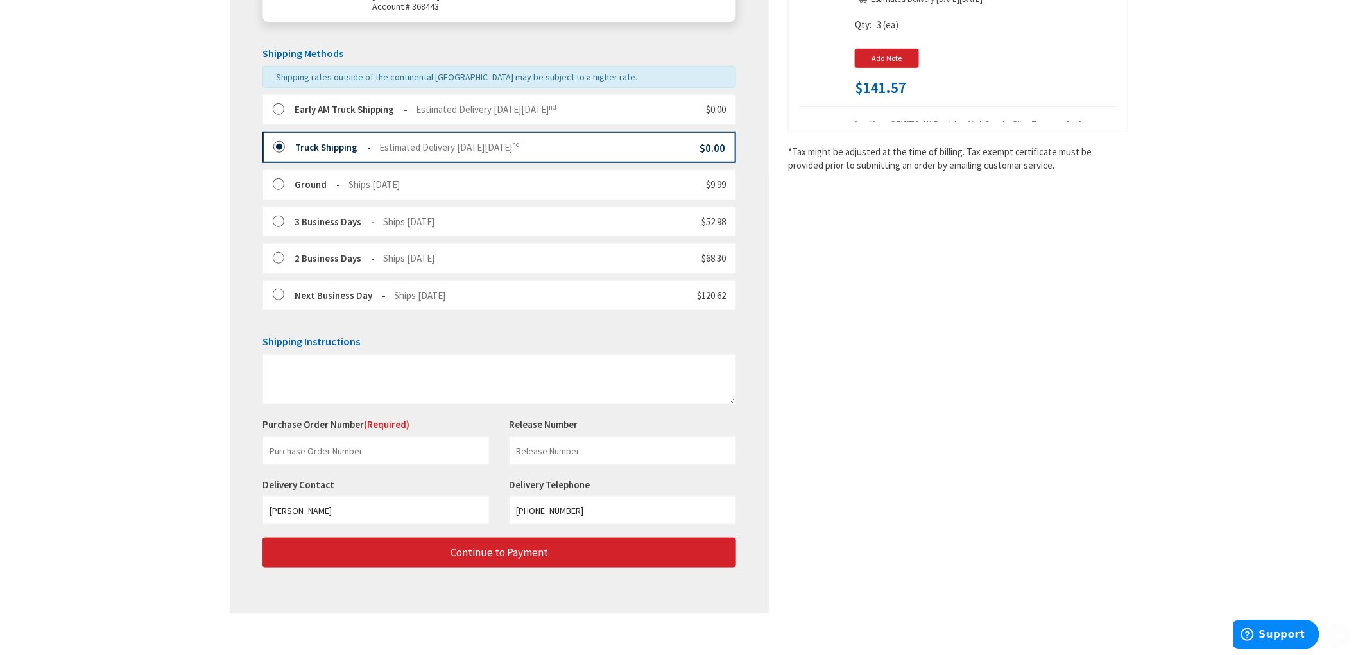
scroll to position [285, 0]
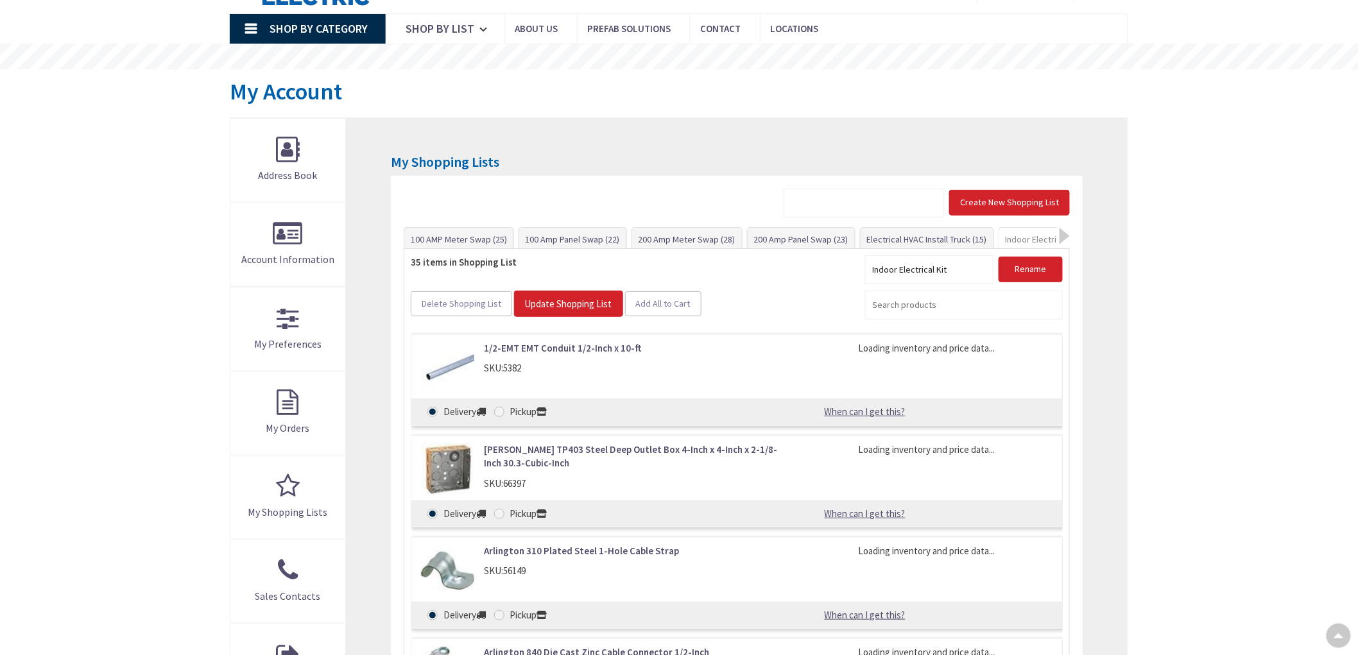
click at [0, 357] on div "Skip to Content Toggle Nav Search Cart My Cart Close" at bounding box center [679, 617] width 1358 height 1324
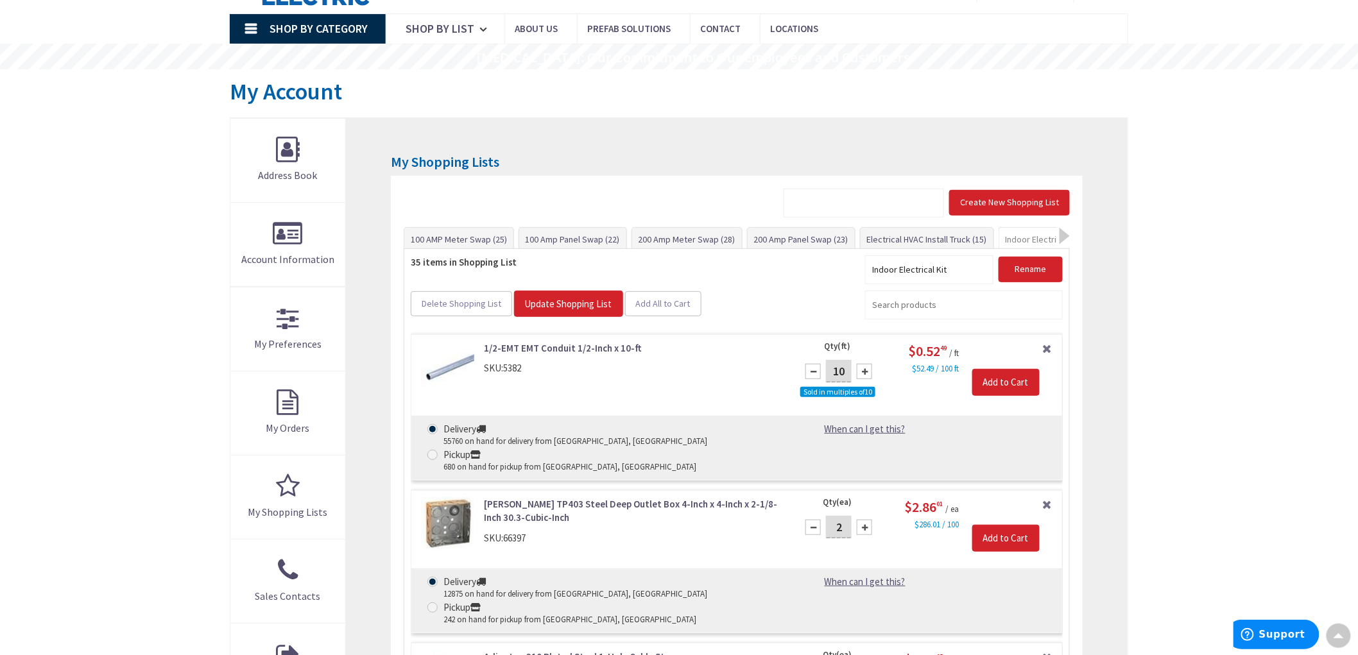
drag, startPoint x: 1166, startPoint y: 117, endPoint x: 1149, endPoint y: 123, distance: 17.7
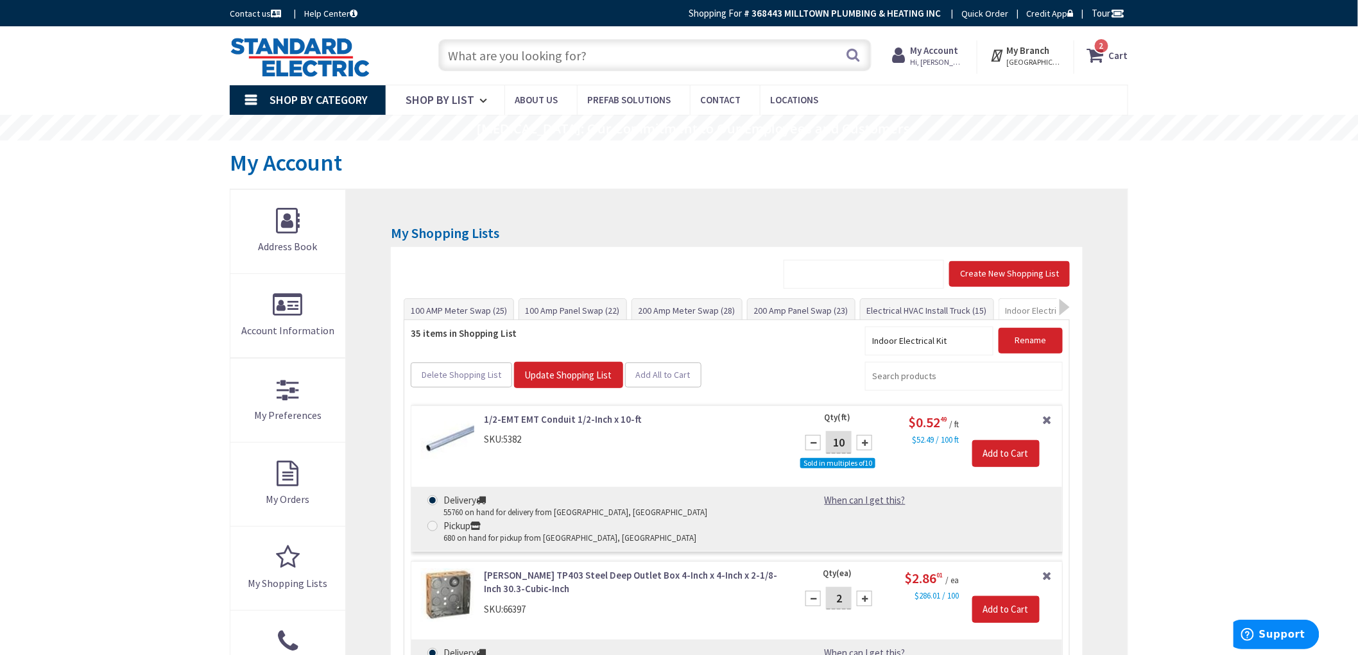
click at [1114, 58] on strong "Cart" at bounding box center [1118, 55] width 19 height 23
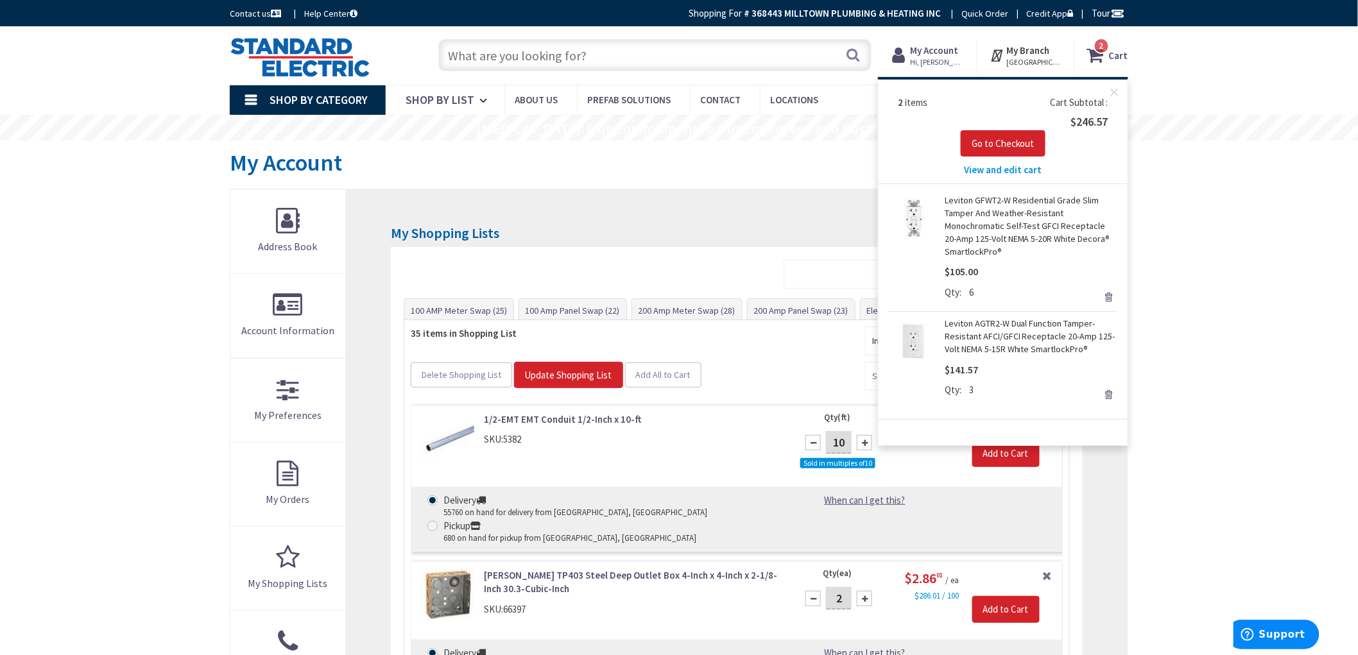
click at [1004, 172] on span "View and edit cart" at bounding box center [1004, 170] width 78 height 12
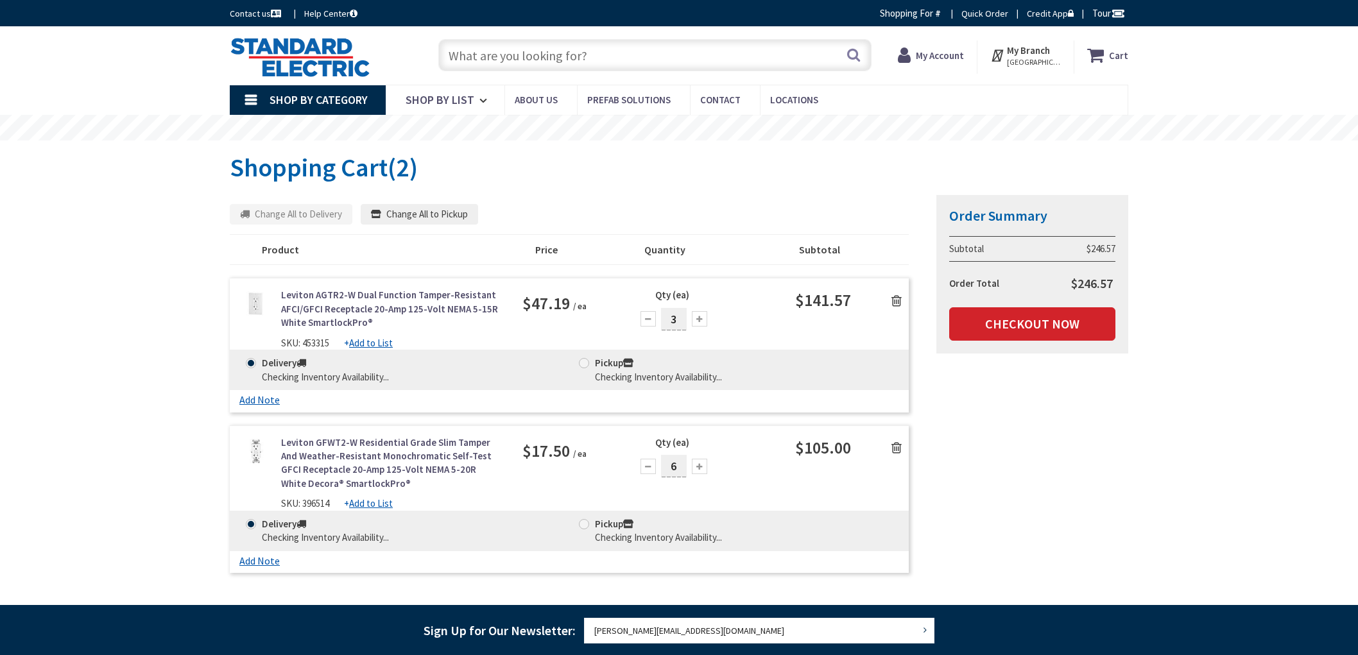
click at [2, 289] on div "Skip to Content Toggle Nav Search Cart My Cart Close" at bounding box center [679, 491] width 1358 height 931
click at [0, 232] on div "Skip to Content Toggle Nav Search 2 2 2 items Cart My Cart" at bounding box center [679, 491] width 1358 height 931
drag, startPoint x: 28, startPoint y: 232, endPoint x: 14, endPoint y: 216, distance: 21.0
click at [27, 232] on div "Skip to Content Toggle Nav Search 2 2 2 items Cart My Cart" at bounding box center [679, 491] width 1358 height 931
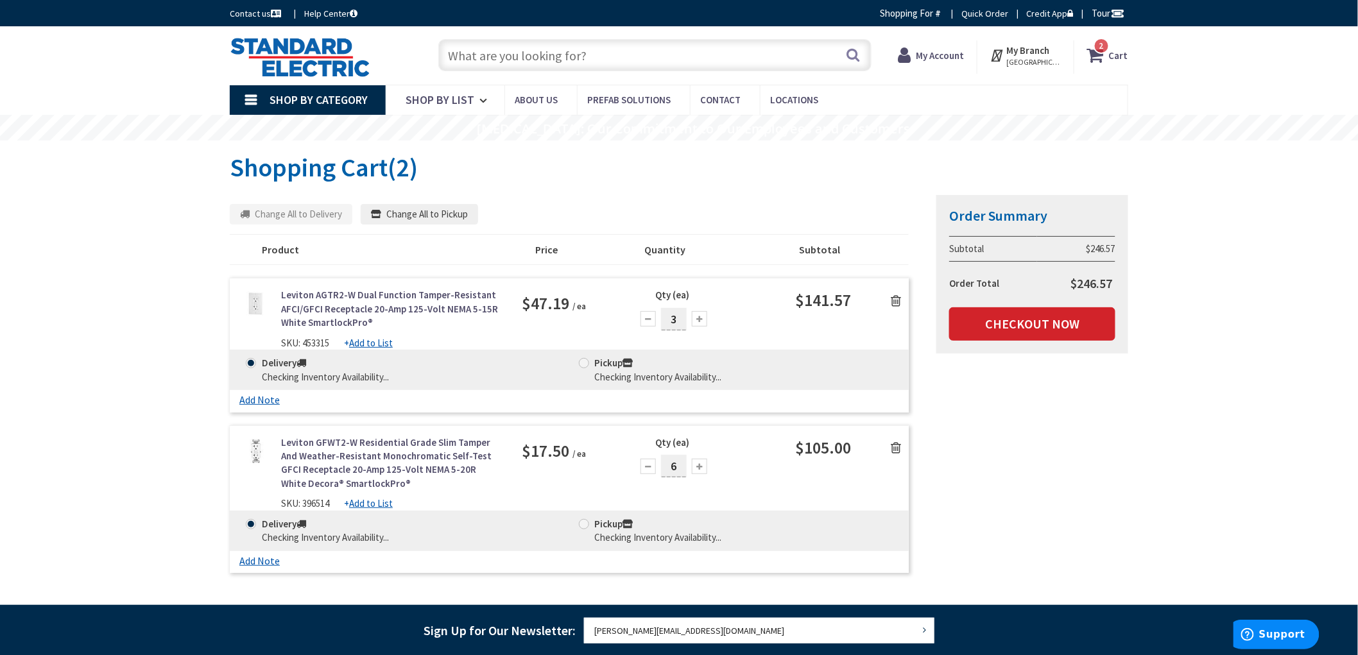
click at [1072, 565] on div "Summary Order Summary Subtotal $246.57 Order Total $246.57 Checkout Now Some it…" at bounding box center [679, 386] width 918 height 385
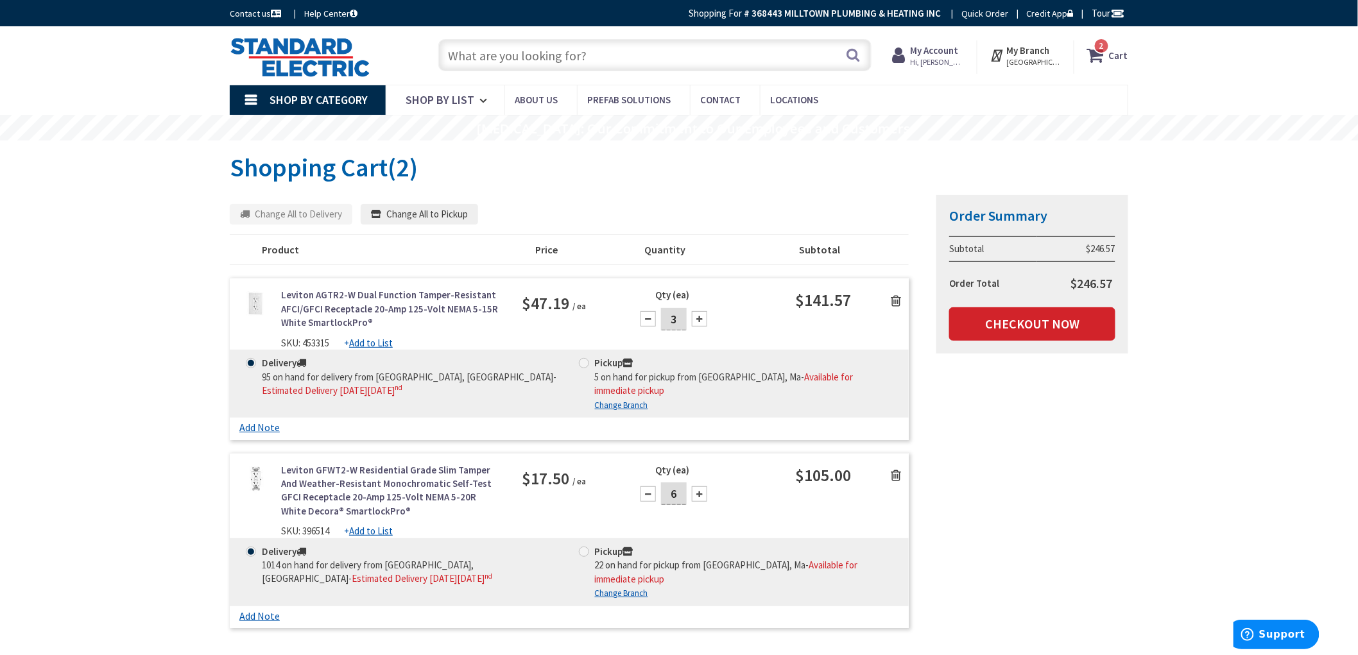
click at [1053, 440] on div "Summary Order Summary Subtotal $246.57 Order Total $246.57 Checkout Now Some it…" at bounding box center [679, 414] width 918 height 440
click at [453, 219] on button "Change All to Pickup" at bounding box center [419, 214] width 117 height 21
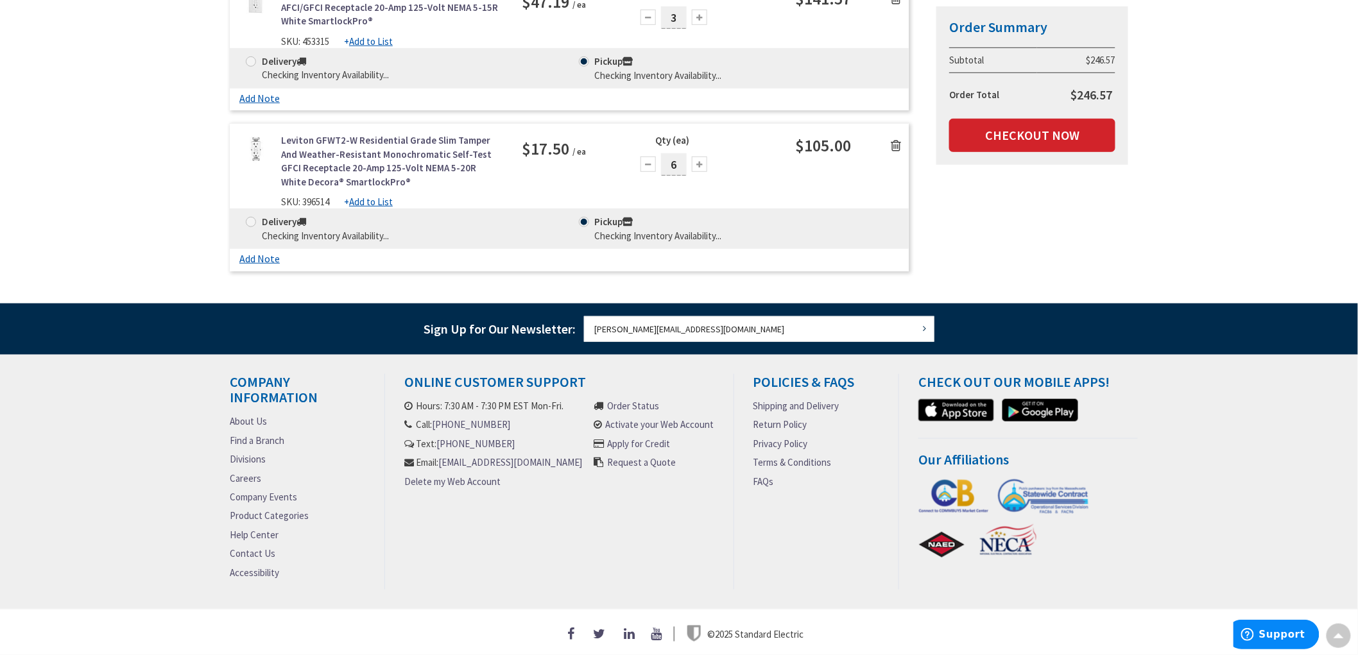
click at [1170, 447] on div "Skip to Content Toggle Nav Search Cart My Cart Close" at bounding box center [679, 169] width 1358 height 972
click at [1111, 254] on div "Summary Order Summary Subtotal $246.57 Order Total $246.57 Checkout Now Some it…" at bounding box center [679, 85] width 918 height 385
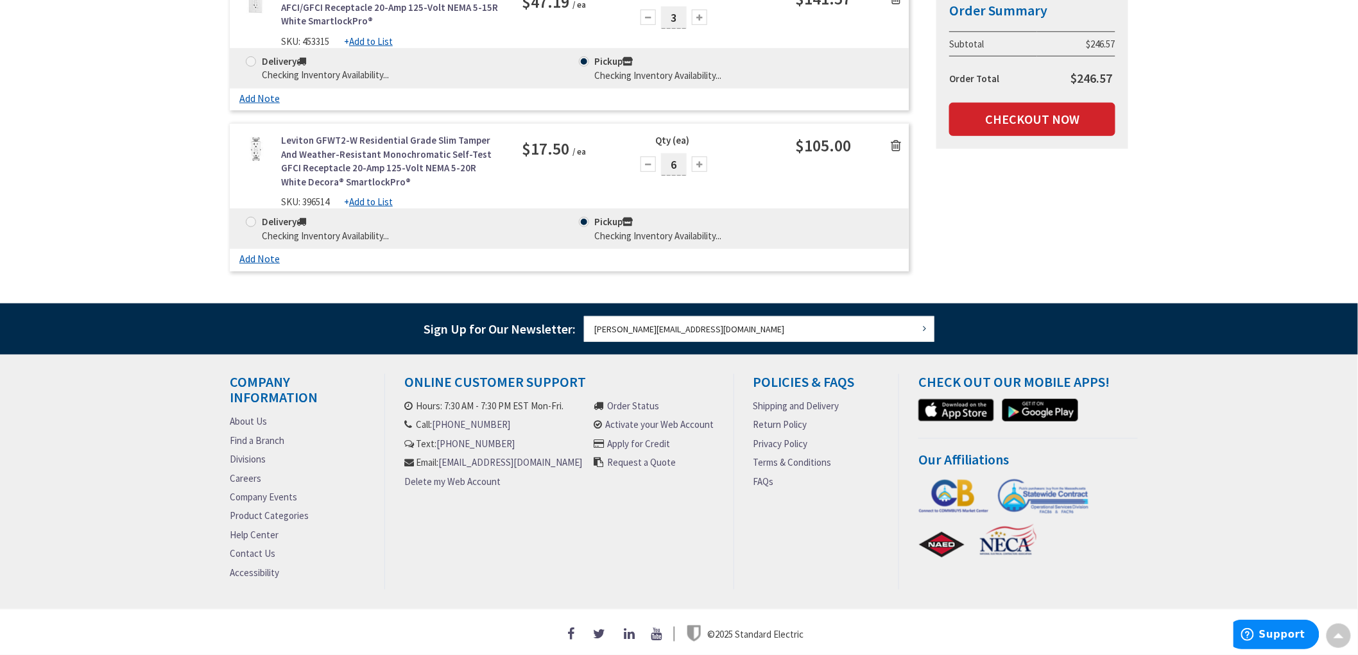
scroll to position [64, 0]
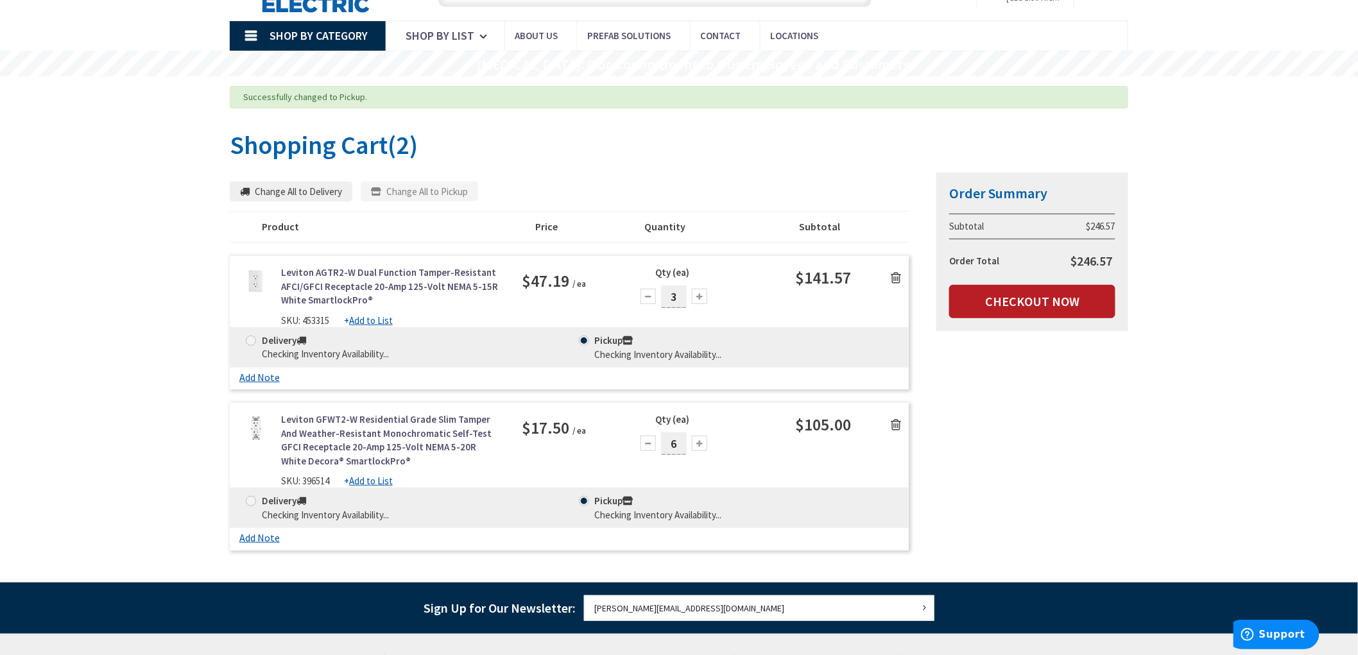
click at [1005, 296] on link "Checkout Now" at bounding box center [1032, 301] width 166 height 33
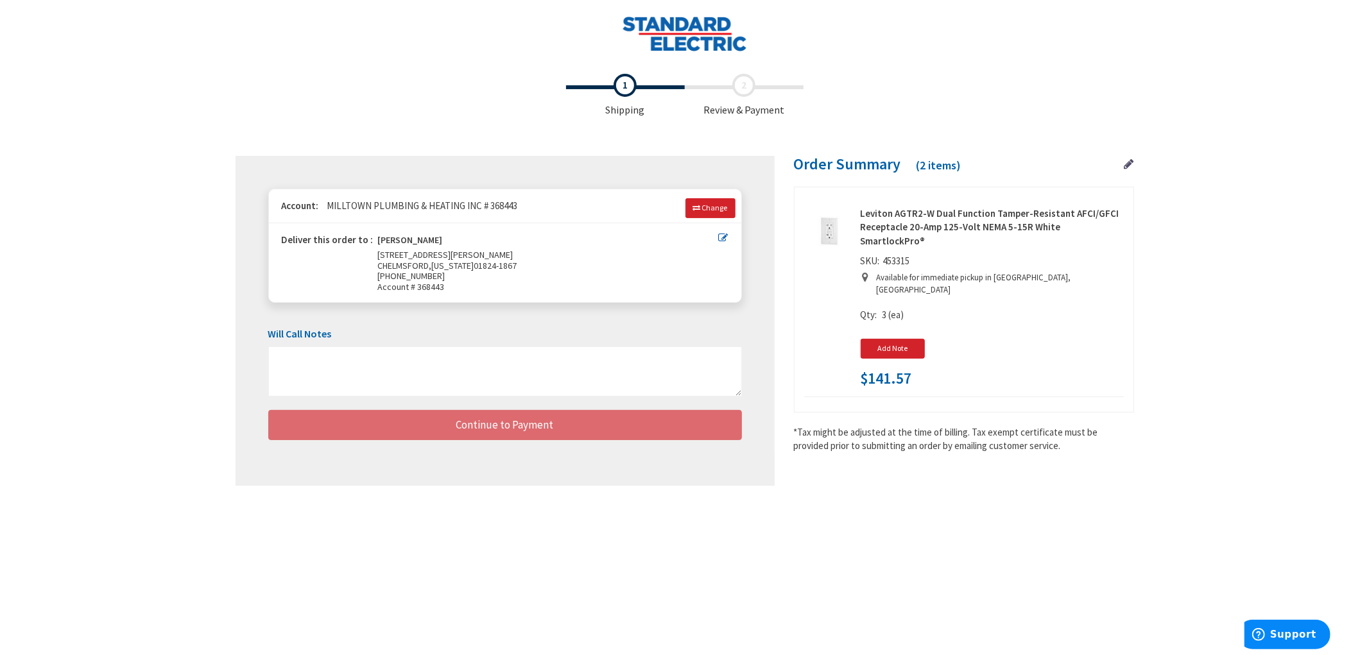
click at [199, 372] on div "Toggle Nav Checkout Shipping Review & Payment Estimated Total $246.57 2 Some it…" at bounding box center [684, 313] width 1369 height 626
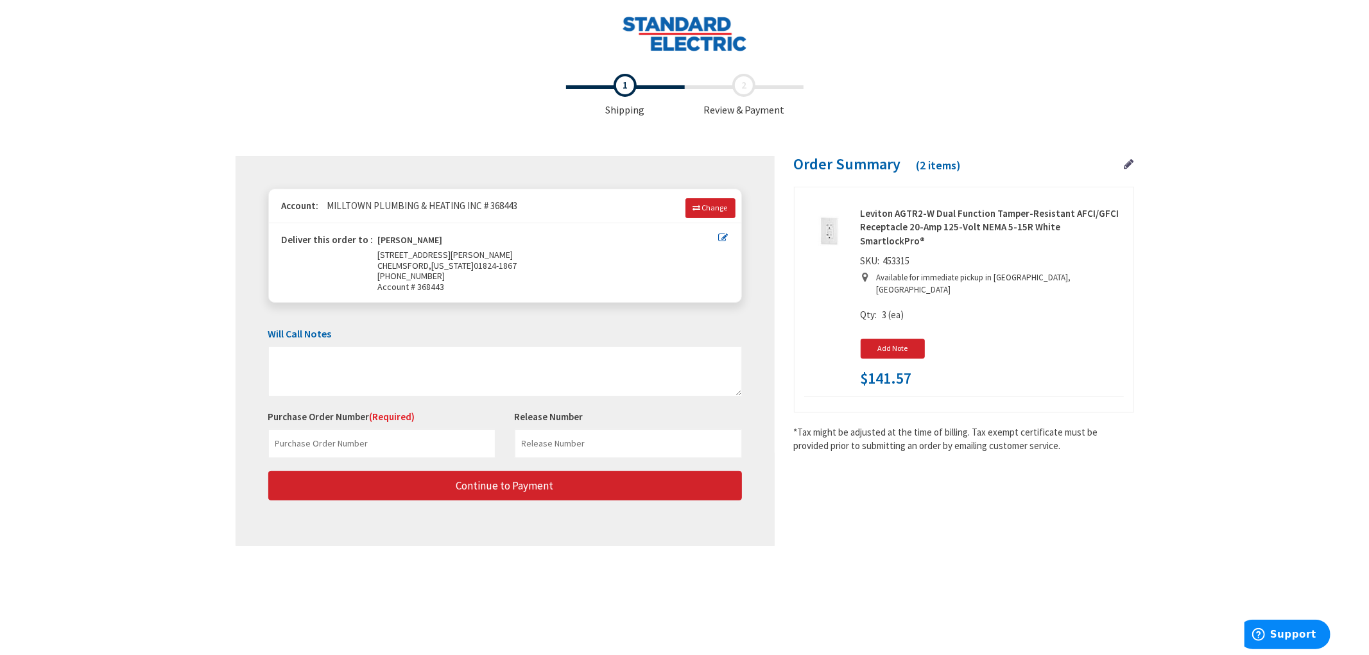
click at [105, 330] on div "Toggle Nav Checkout Shipping Review & Payment Estimated Total $246.57 2 Some it…" at bounding box center [684, 313] width 1369 height 626
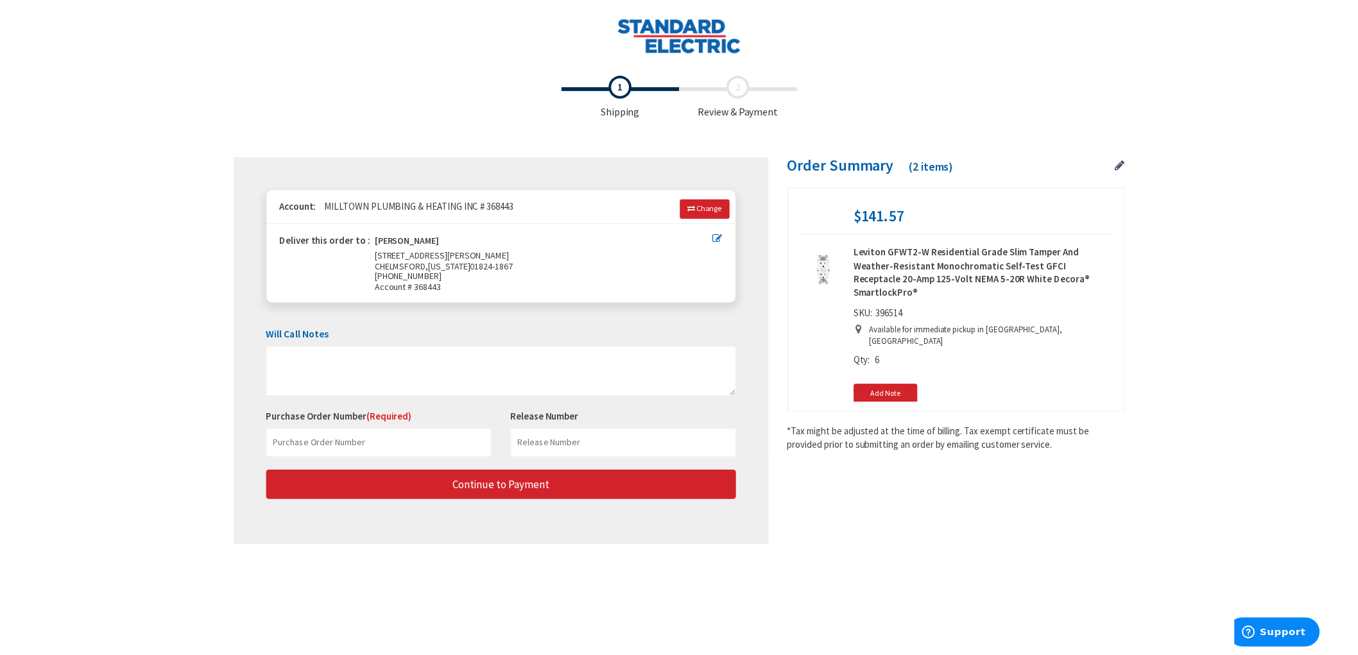
scroll to position [168, 0]
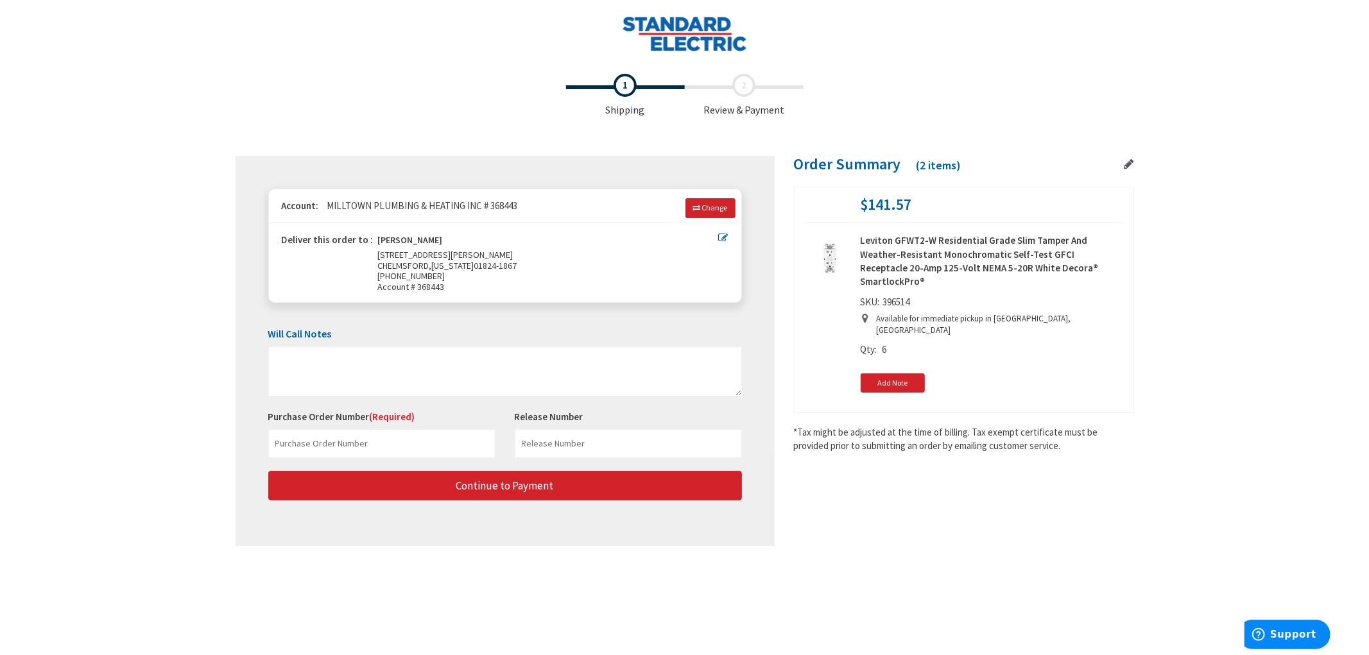
click at [98, 361] on div "Toggle Nav Checkout Shipping Review & Payment Estimated Total $246.57 2 Some it…" at bounding box center [684, 313] width 1369 height 626
click at [374, 451] on input "text" at bounding box center [381, 443] width 227 height 29
paste input "228772246"
type input "228772246"
click at [620, 451] on input "text" at bounding box center [628, 443] width 227 height 29
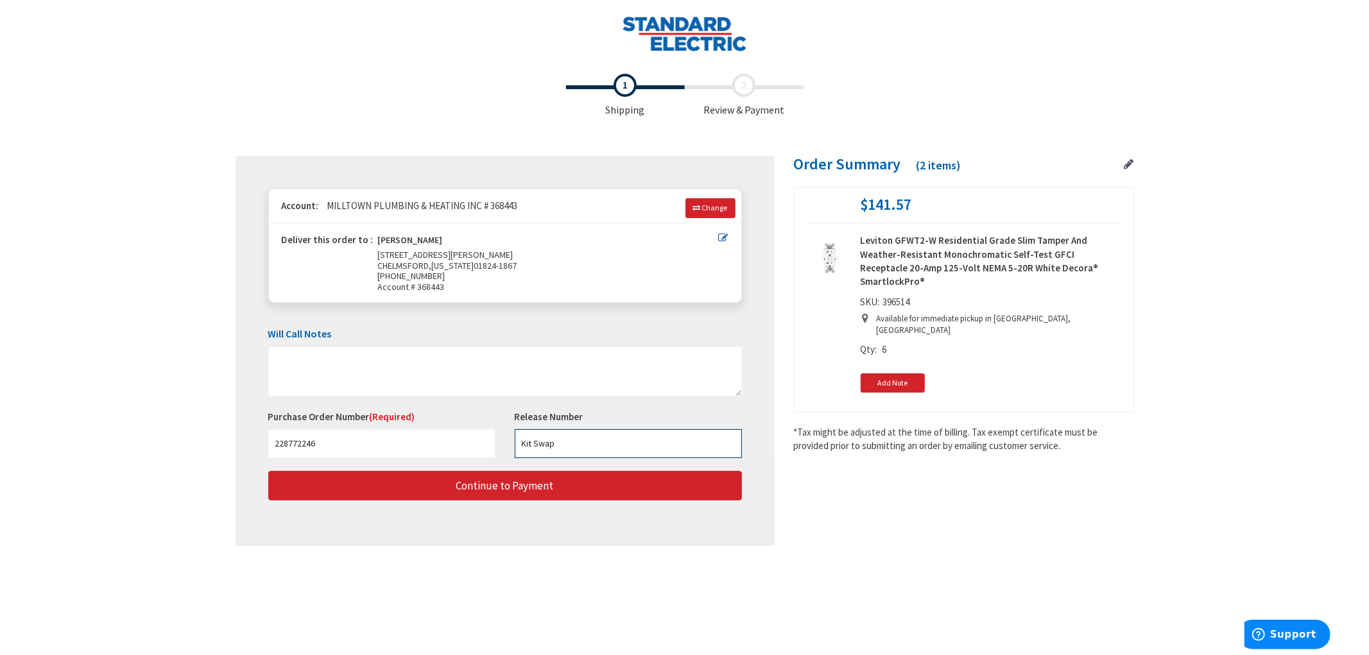
type input "Kit Swap"
click at [0, 309] on div "Toggle Nav Checkout Shipping Review & Payment Estimated Total $246.57 2 Some it…" at bounding box center [684, 313] width 1369 height 626
click at [82, 438] on div "Toggle Nav Checkout Shipping Review & Payment Estimated Total $246.57 2 Some it…" at bounding box center [684, 313] width 1369 height 626
drag, startPoint x: 900, startPoint y: 492, endPoint x: 887, endPoint y: 486, distance: 14.9
click at [896, 490] on div "Shipping Review & Payment Estimated Total $246.57 2 Some items in your order ar…" at bounding box center [685, 313] width 899 height 492
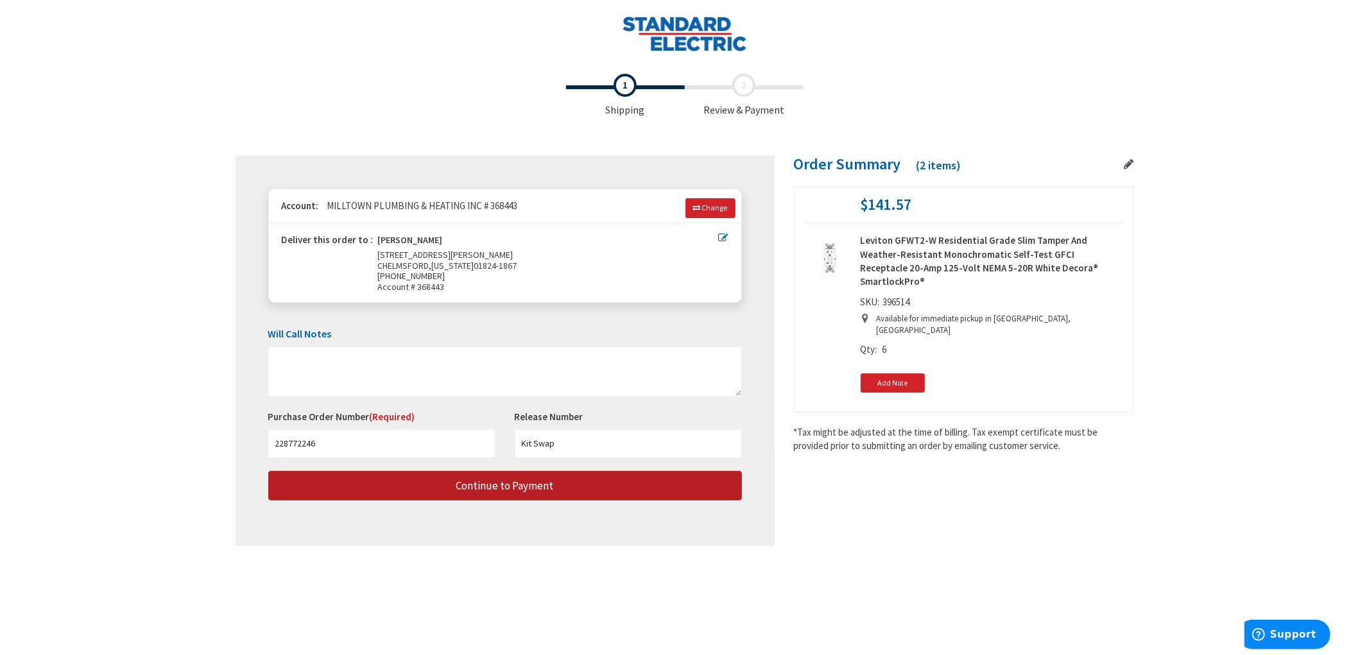
click at [562, 486] on button "Continue to Payment" at bounding box center [505, 486] width 474 height 30
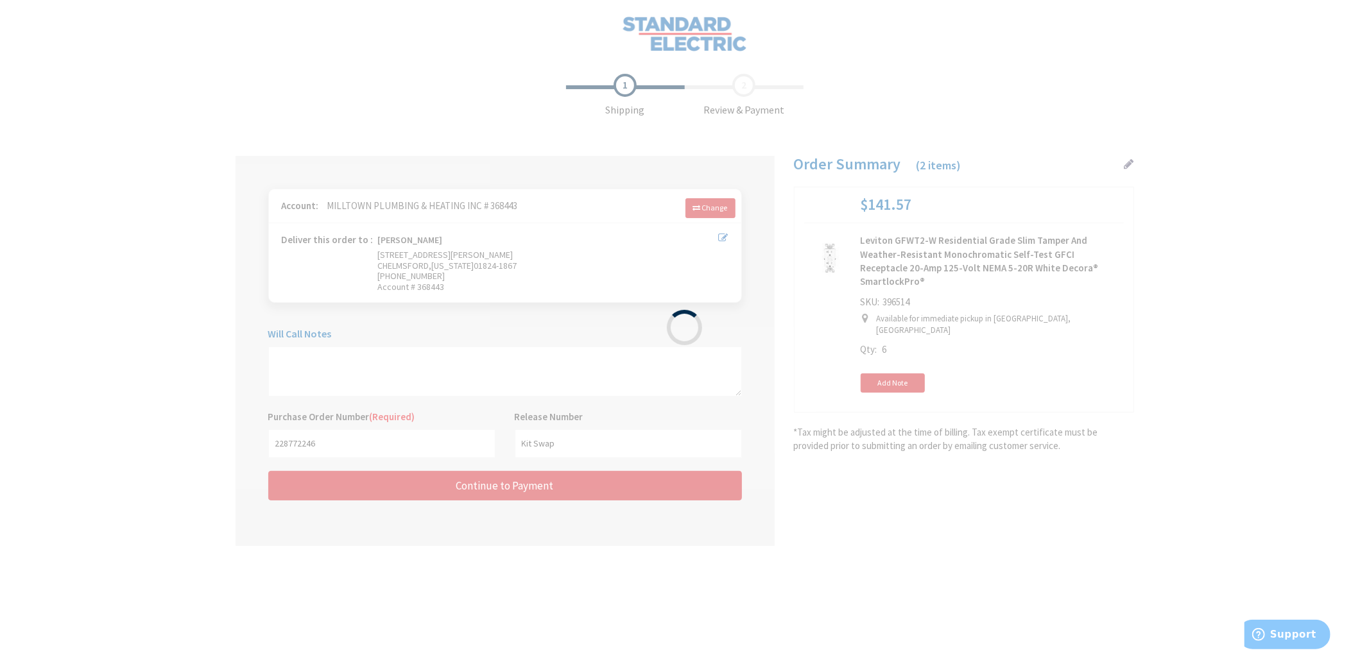
click at [110, 338] on div "Please wait..." at bounding box center [684, 327] width 1369 height 655
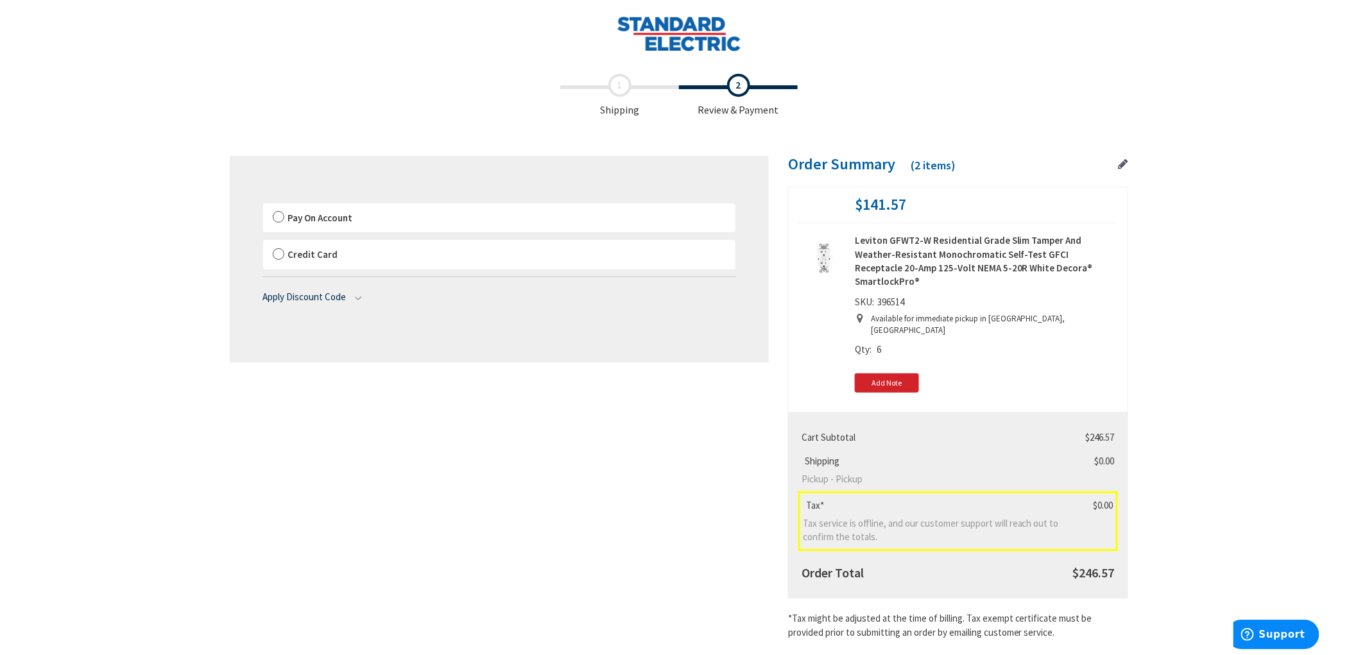
click at [108, 317] on div "Toggle Nav Checkout Shipping Review & Payment Estimated Total $246.57 2 Some it…" at bounding box center [679, 347] width 1358 height 694
drag, startPoint x: 272, startPoint y: 219, endPoint x: 203, endPoint y: 223, distance: 69.5
click at [272, 218] on label "Pay On Account" at bounding box center [499, 218] width 472 height 30
click at [263, 206] on input "Pay On Account" at bounding box center [263, 206] width 0 height 0
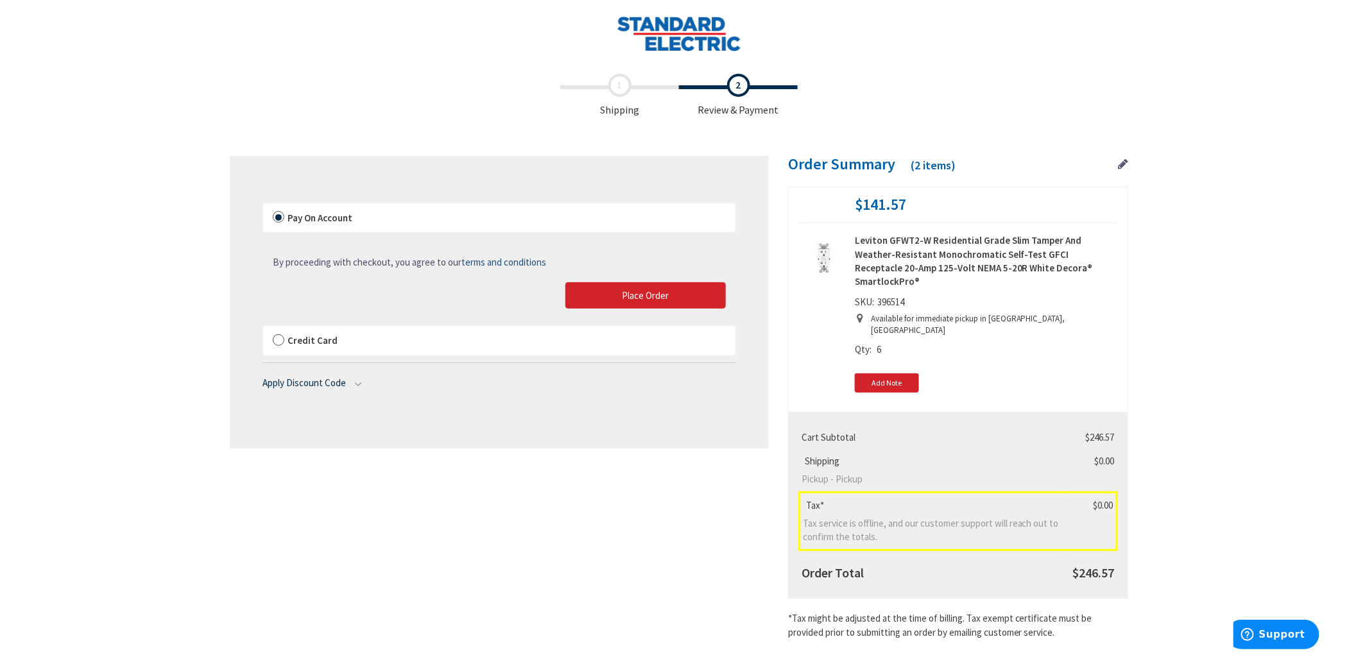
click at [108, 212] on div "Toggle Nav Checkout Shipping Review & Payment Estimated Total $246.57 2 Some it…" at bounding box center [679, 347] width 1358 height 694
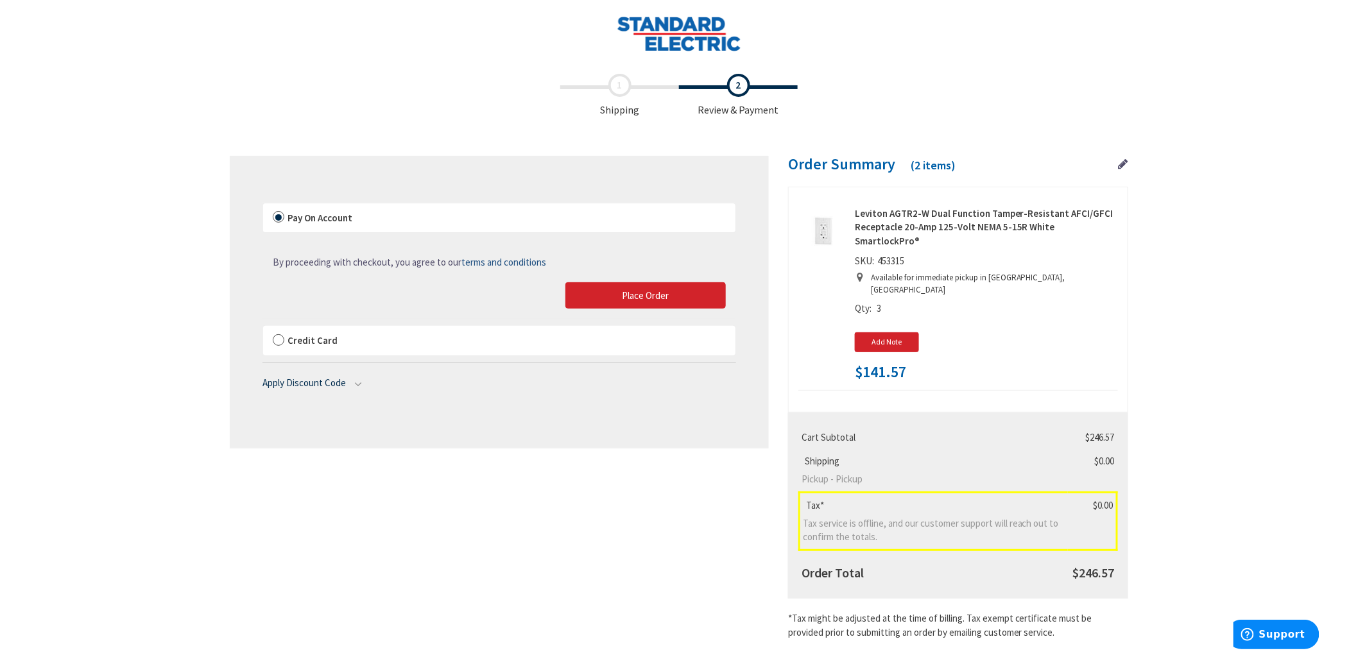
click at [1237, 328] on div "Toggle Nav Checkout Shipping Review & Payment Estimated Total $246.57 2 Some it…" at bounding box center [679, 347] width 1358 height 694
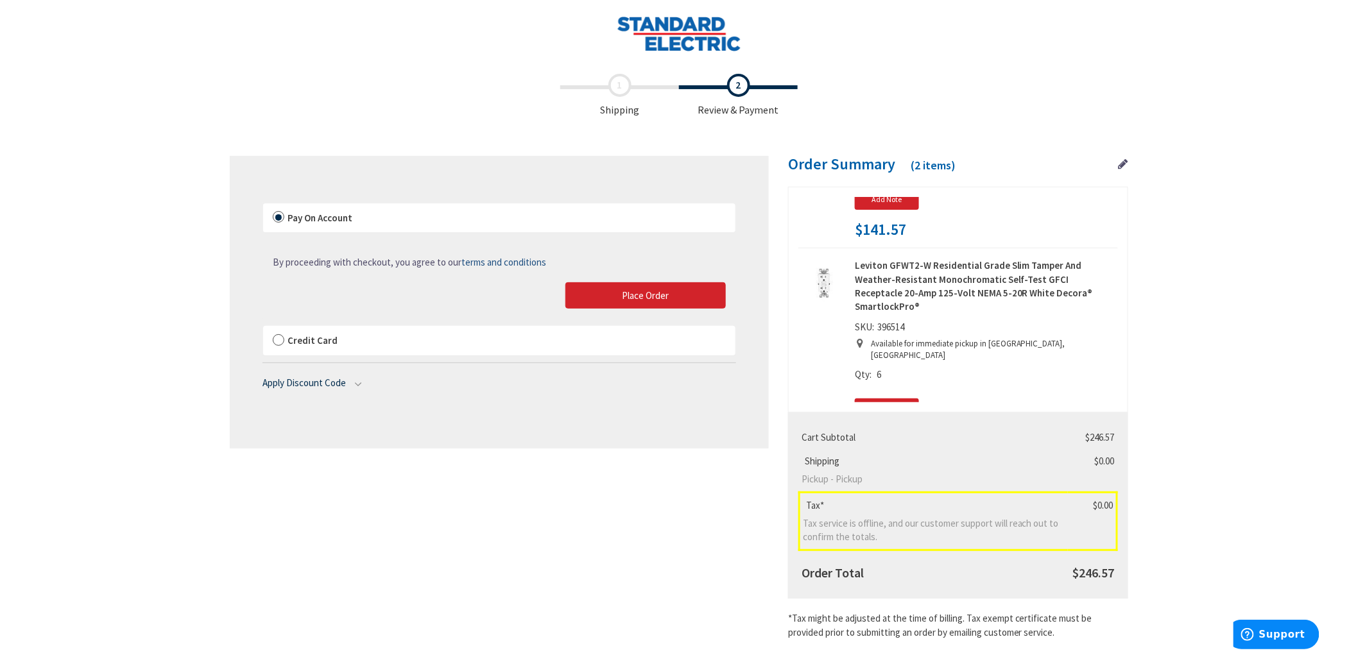
scroll to position [168, 0]
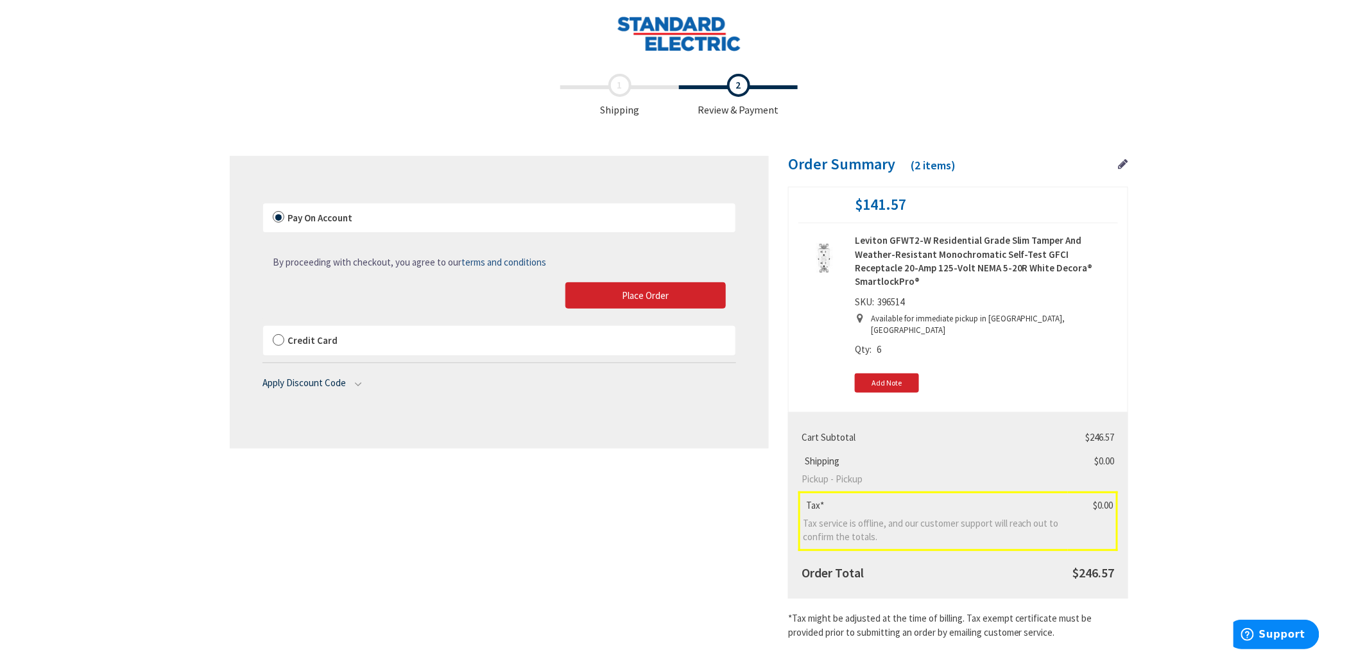
click at [171, 89] on div "Toggle Nav Checkout Shipping Review & Payment Estimated Total $246.57 2 Some it…" at bounding box center [679, 347] width 1358 height 694
